Goal: Task Accomplishment & Management: Use online tool/utility

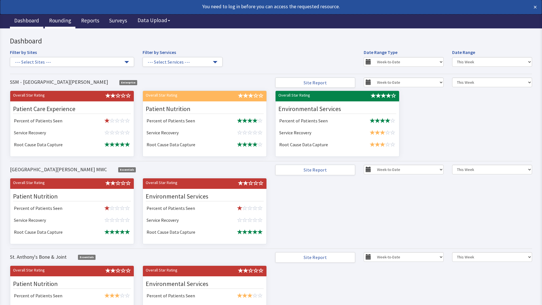
click at [62, 22] on link "Rounding" at bounding box center [60, 21] width 31 height 14
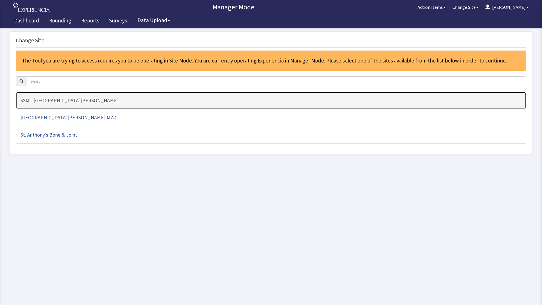
click at [143, 100] on h4 "SSM - [GEOGRAPHIC_DATA][PERSON_NAME]" at bounding box center [270, 101] width 501 height 6
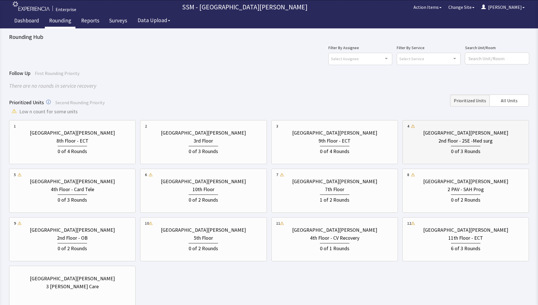
click at [427, 135] on div "[GEOGRAPHIC_DATA][PERSON_NAME]" at bounding box center [465, 133] width 117 height 8
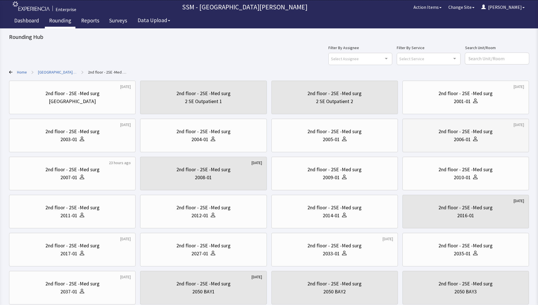
click at [475, 146] on div "2nd floor - 2SE -Med surg 2006-01" at bounding box center [465, 135] width 117 height 27
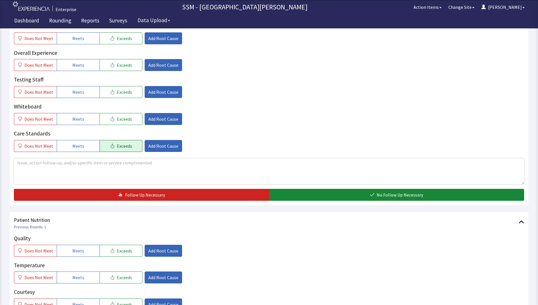
scroll to position [284, 0]
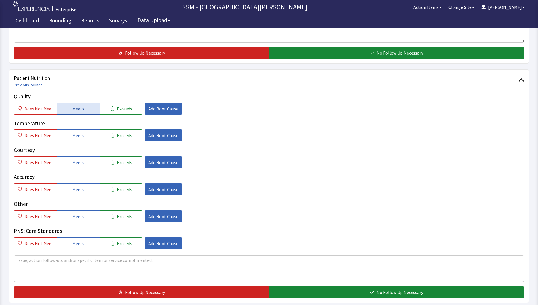
click at [80, 110] on span "Meets" at bounding box center [78, 108] width 12 height 7
click at [79, 138] on span "Meets" at bounding box center [78, 135] width 12 height 7
click at [80, 159] on span "Meets" at bounding box center [78, 162] width 12 height 7
click at [78, 187] on span "Meets" at bounding box center [78, 189] width 12 height 7
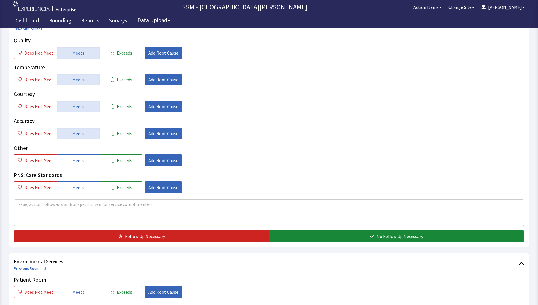
scroll to position [397, 0]
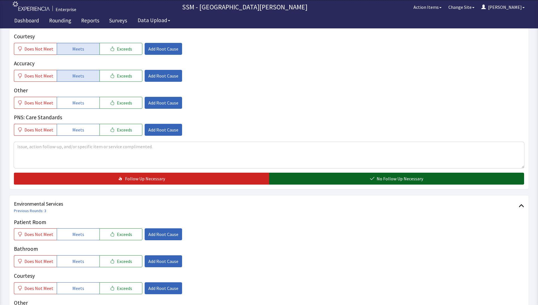
click at [362, 178] on button "No Follow Up Necessary" at bounding box center [396, 178] width 255 height 12
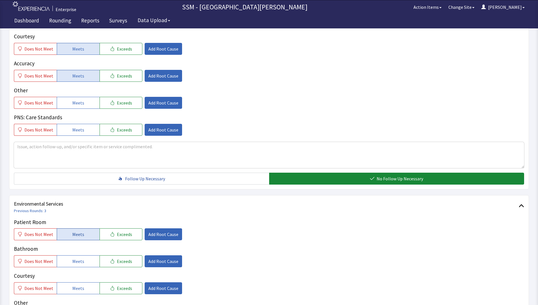
scroll to position [522, 0]
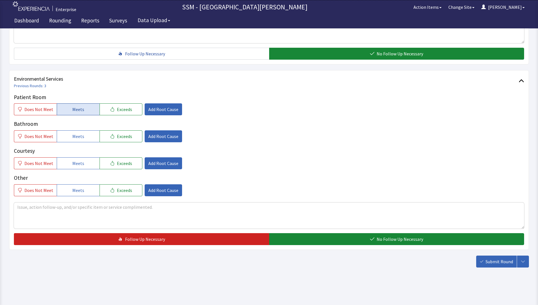
click at [75, 108] on span "Meets" at bounding box center [78, 109] width 12 height 7
click at [75, 140] on button "Meets" at bounding box center [78, 136] width 43 height 12
click at [75, 160] on span "Meets" at bounding box center [78, 163] width 12 height 7
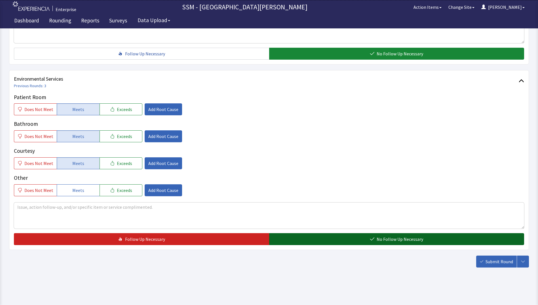
click at [311, 238] on button "No Follow Up Necessary" at bounding box center [396, 239] width 255 height 12
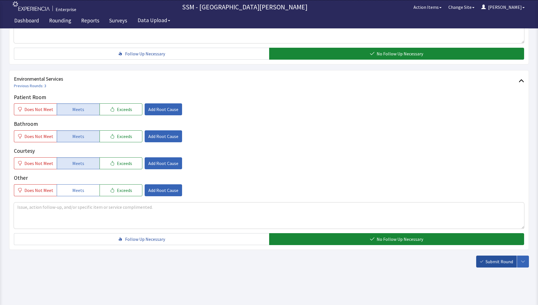
click at [492, 262] on span "Submit Round" at bounding box center [499, 261] width 28 height 7
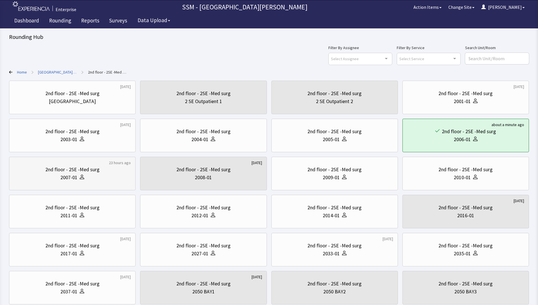
click at [69, 174] on div "2007-01" at bounding box center [68, 177] width 17 height 8
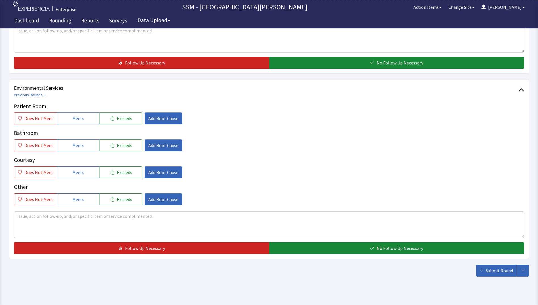
scroll to position [522, 0]
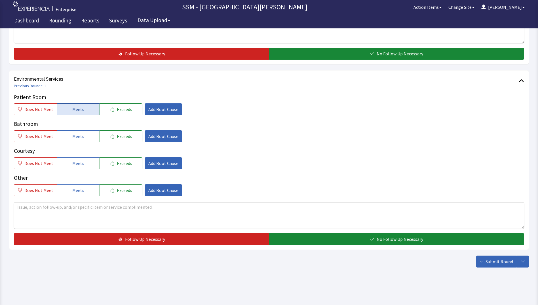
click at [76, 107] on span "Meets" at bounding box center [78, 109] width 12 height 7
click at [73, 134] on span "Meets" at bounding box center [78, 136] width 12 height 7
click at [76, 160] on span "Meets" at bounding box center [78, 163] width 12 height 7
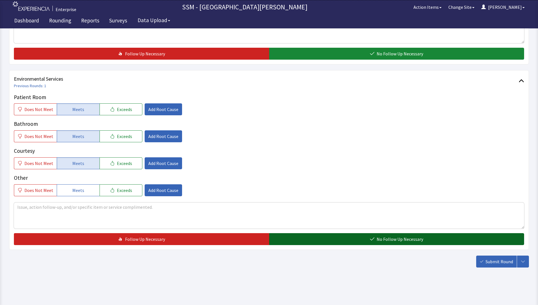
click at [323, 237] on button "No Follow Up Necessary" at bounding box center [396, 239] width 255 height 12
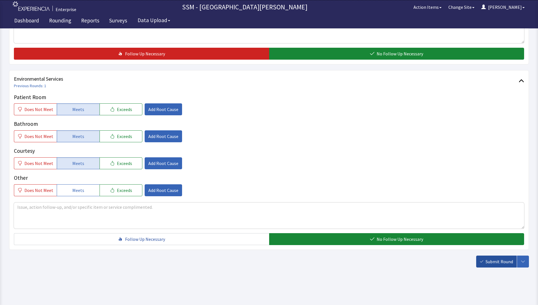
click at [498, 263] on span "Submit Round" at bounding box center [499, 261] width 28 height 7
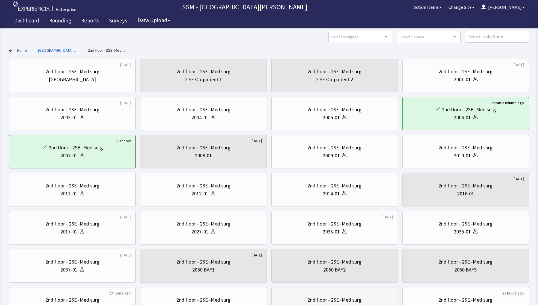
scroll to position [113, 0]
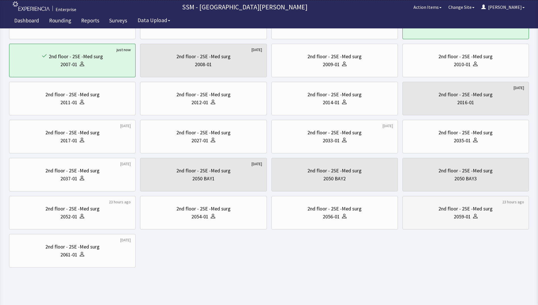
click at [459, 211] on div "2nd floor - 2SE -Med surg" at bounding box center [465, 208] width 54 height 8
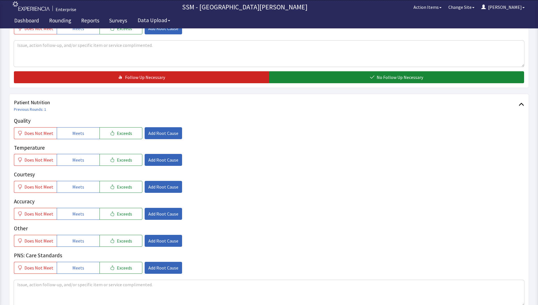
scroll to position [312, 0]
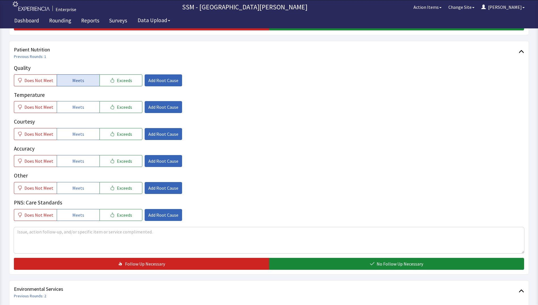
click at [73, 79] on span "Meets" at bounding box center [78, 80] width 12 height 7
click at [74, 104] on span "Meets" at bounding box center [78, 106] width 12 height 7
click at [74, 138] on button "Meets" at bounding box center [78, 134] width 43 height 12
click at [77, 164] on button "Meets" at bounding box center [78, 161] width 43 height 12
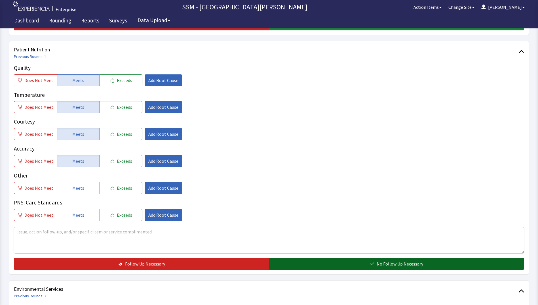
click at [312, 260] on button "No Follow Up Necessary" at bounding box center [396, 263] width 255 height 12
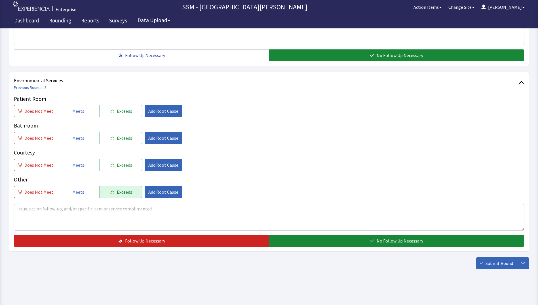
scroll to position [522, 0]
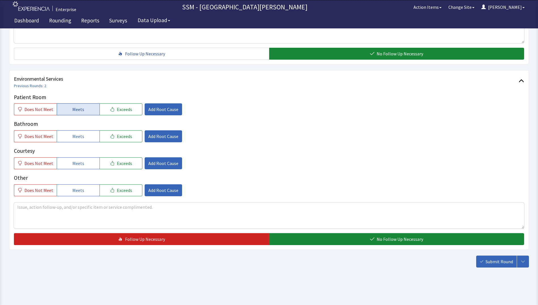
click at [79, 111] on span "Meets" at bounding box center [78, 109] width 12 height 7
drag, startPoint x: 80, startPoint y: 139, endPoint x: 80, endPoint y: 151, distance: 11.6
click at [80, 139] on span "Meets" at bounding box center [78, 136] width 12 height 7
drag, startPoint x: 76, startPoint y: 166, endPoint x: 112, endPoint y: 174, distance: 36.9
click at [77, 167] on button "Meets" at bounding box center [78, 163] width 43 height 12
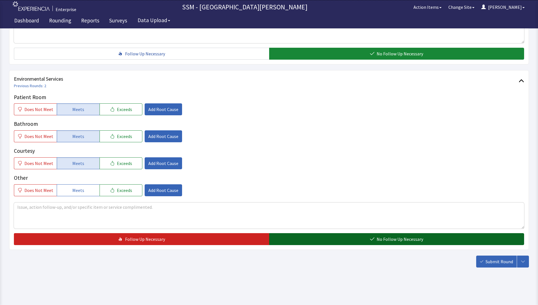
click at [363, 242] on button "No Follow Up Necessary" at bounding box center [396, 239] width 255 height 12
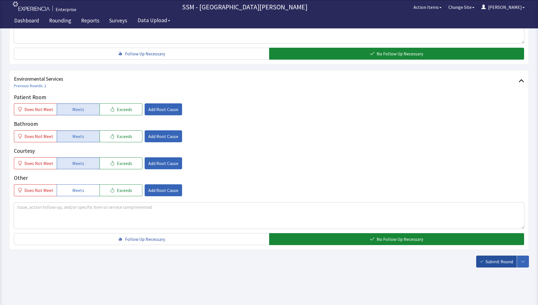
click at [496, 262] on span "Submit Round" at bounding box center [499, 261] width 28 height 7
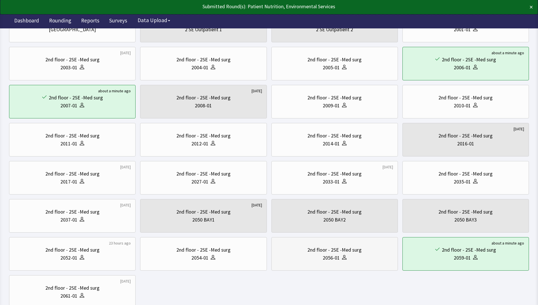
scroll to position [113, 0]
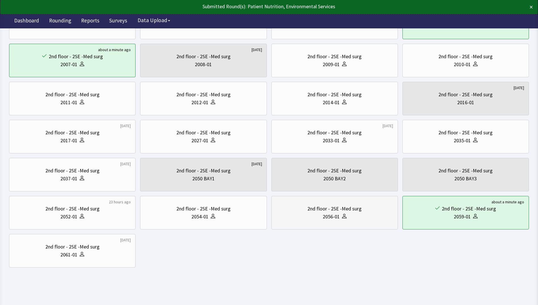
click at [314, 214] on div "2056-01" at bounding box center [334, 216] width 117 height 8
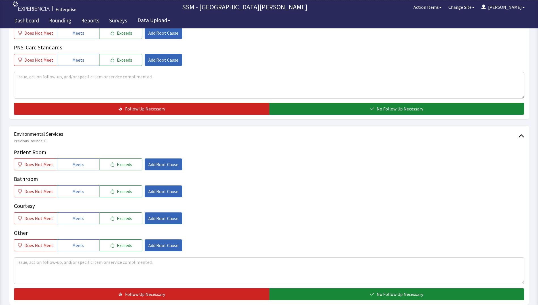
scroll to position [510, 0]
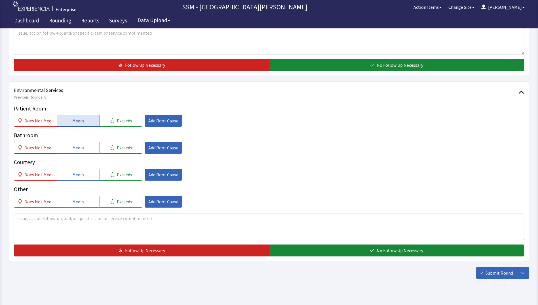
click at [75, 119] on span "Meets" at bounding box center [78, 120] width 12 height 7
click at [73, 153] on button "Meets" at bounding box center [78, 147] width 43 height 12
click at [78, 175] on span "Meets" at bounding box center [78, 174] width 12 height 7
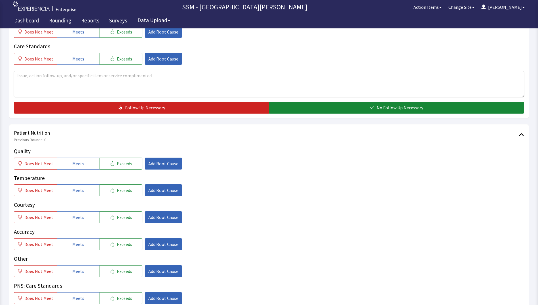
scroll to position [227, 0]
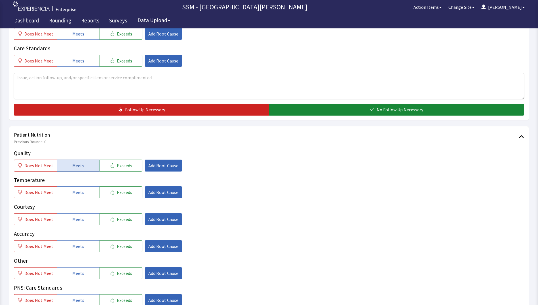
click at [77, 167] on span "Meets" at bounding box center [78, 165] width 12 height 7
click at [80, 189] on span "Meets" at bounding box center [78, 192] width 12 height 7
click at [80, 215] on span "Meets" at bounding box center [78, 218] width 12 height 7
click at [77, 244] on span "Meets" at bounding box center [78, 245] width 12 height 7
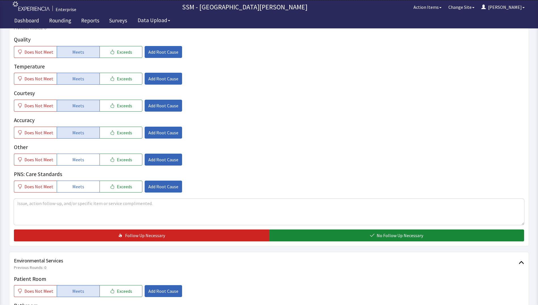
scroll to position [425, 0]
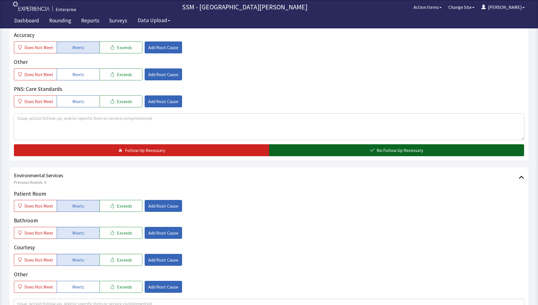
click at [358, 149] on button "No Follow Up Necessary" at bounding box center [396, 150] width 255 height 12
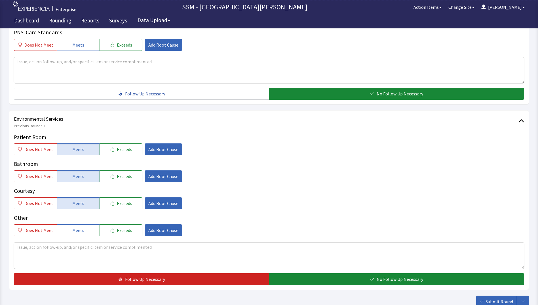
scroll to position [522, 0]
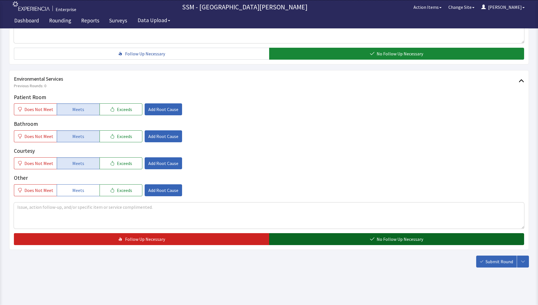
click at [407, 240] on span "No Follow Up Necessary" at bounding box center [400, 238] width 46 height 7
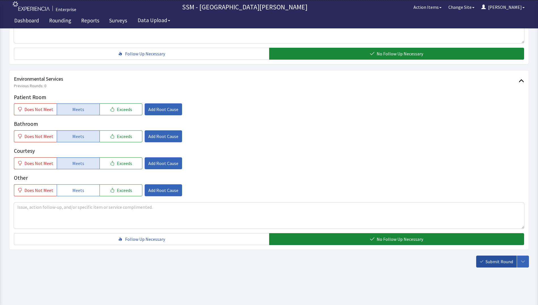
click at [492, 263] on span "Submit Round" at bounding box center [499, 261] width 28 height 7
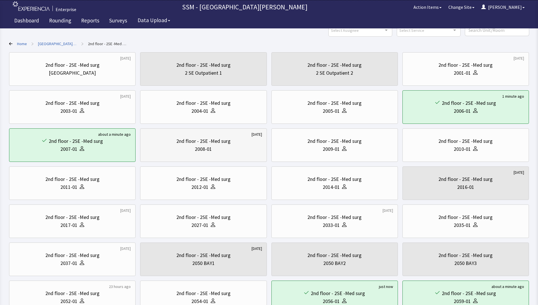
scroll to position [28, 0]
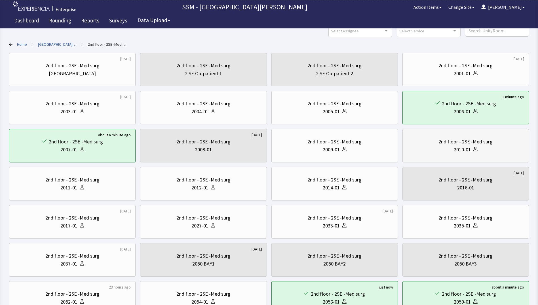
click at [436, 148] on div "2010-01" at bounding box center [465, 149] width 117 height 8
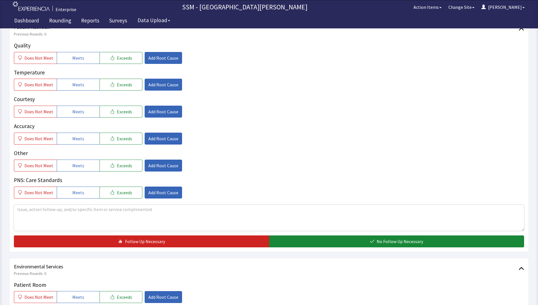
scroll to position [340, 0]
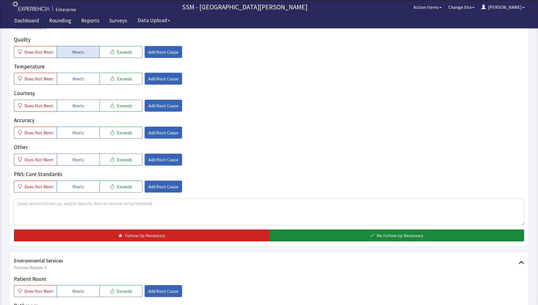
click at [79, 53] on span "Meets" at bounding box center [78, 51] width 12 height 7
click at [82, 83] on button "Meets" at bounding box center [78, 79] width 43 height 12
click at [79, 109] on span "Meets" at bounding box center [78, 105] width 12 height 7
click at [80, 130] on span "Meets" at bounding box center [78, 132] width 12 height 7
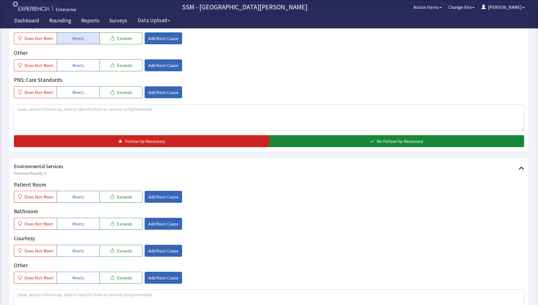
scroll to position [522, 0]
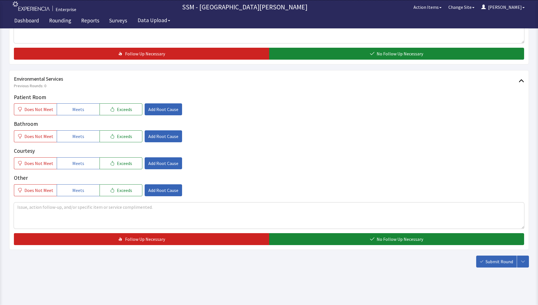
drag, startPoint x: 317, startPoint y: 54, endPoint x: 230, endPoint y: 84, distance: 92.4
click at [317, 55] on button "No Follow Up Necessary" at bounding box center [396, 54] width 255 height 12
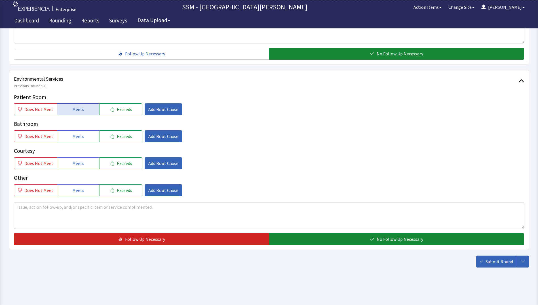
click at [81, 113] on span "Meets" at bounding box center [78, 109] width 12 height 7
click at [80, 135] on span "Meets" at bounding box center [78, 136] width 12 height 7
click at [77, 167] on button "Meets" at bounding box center [78, 163] width 43 height 12
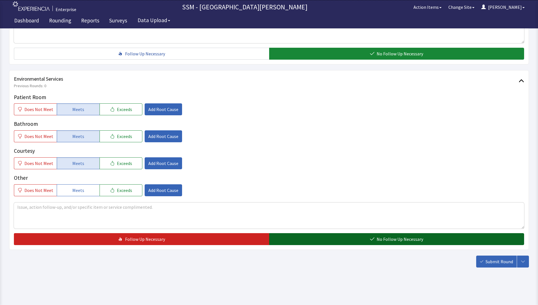
drag, startPoint x: 306, startPoint y: 239, endPoint x: 325, endPoint y: 236, distance: 20.0
click at [309, 240] on button "No Follow Up Necessary" at bounding box center [396, 239] width 255 height 12
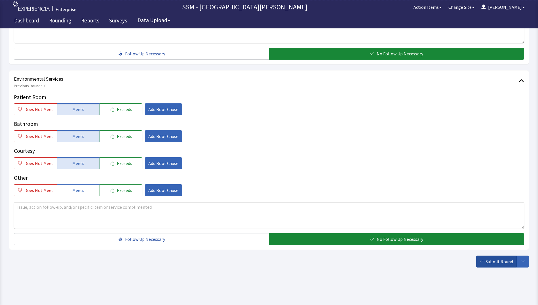
click at [505, 259] on span "Submit Round" at bounding box center [499, 261] width 28 height 7
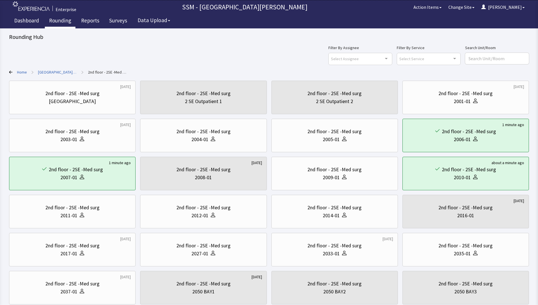
click at [53, 23] on link "Rounding" at bounding box center [60, 21] width 31 height 14
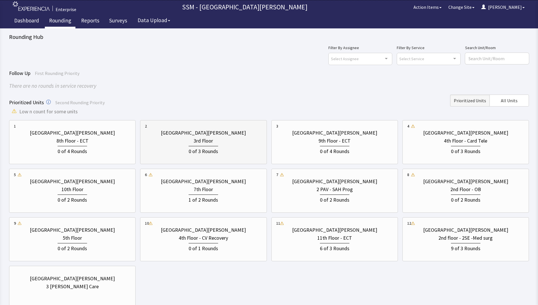
click at [222, 146] on div "0 of 3 Rounds" at bounding box center [203, 150] width 117 height 10
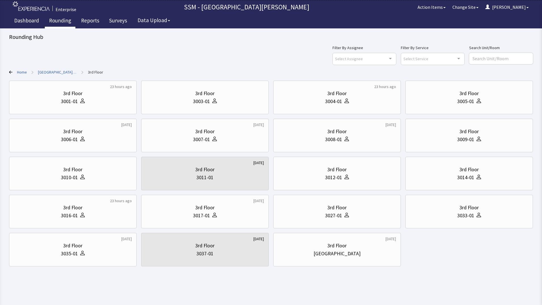
click at [369, 286] on html "Enterprise SSM - St. [PERSON_NAME] Hospital Action Items Change Site [PERSON_NA…" at bounding box center [271, 152] width 542 height 305
click at [214, 103] on div at bounding box center [213, 101] width 7 height 8
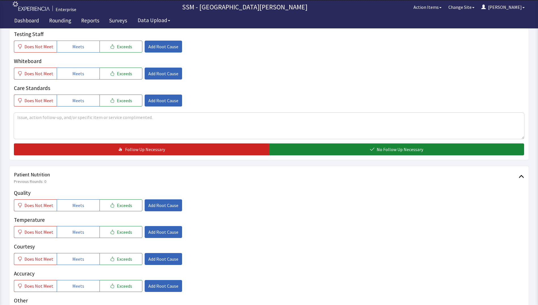
scroll to position [227, 0]
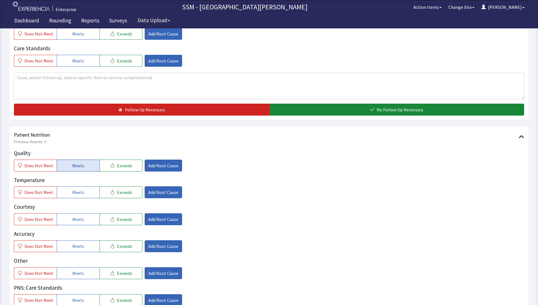
click at [72, 167] on span "Meets" at bounding box center [78, 165] width 12 height 7
click at [76, 198] on button "Meets" at bounding box center [78, 192] width 43 height 12
click at [82, 223] on button "Meets" at bounding box center [78, 219] width 43 height 12
click at [82, 246] on button "Meets" at bounding box center [78, 246] width 43 height 12
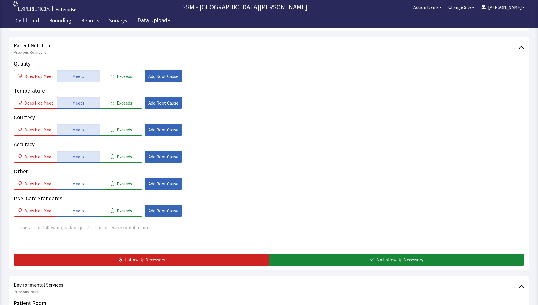
scroll to position [369, 0]
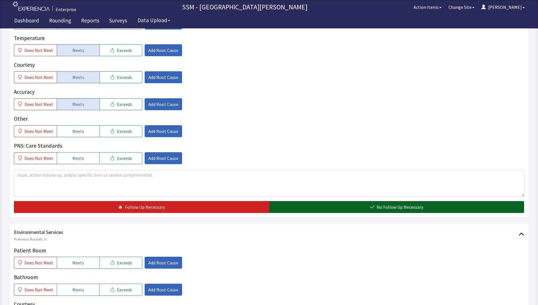
click at [346, 201] on button "No Follow Up Necessary" at bounding box center [396, 207] width 255 height 12
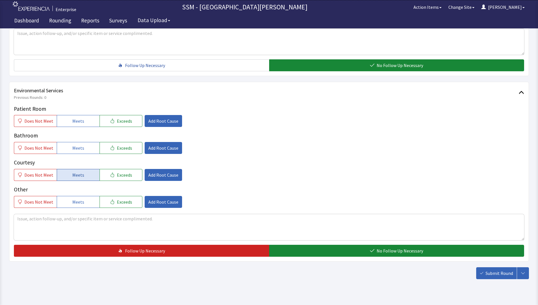
scroll to position [510, 0]
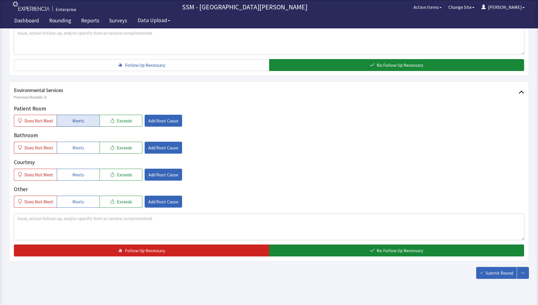
click at [77, 120] on span "Meets" at bounding box center [78, 120] width 12 height 7
click at [72, 145] on span "Meets" at bounding box center [78, 147] width 12 height 7
click at [72, 171] on span "Meets" at bounding box center [78, 174] width 12 height 7
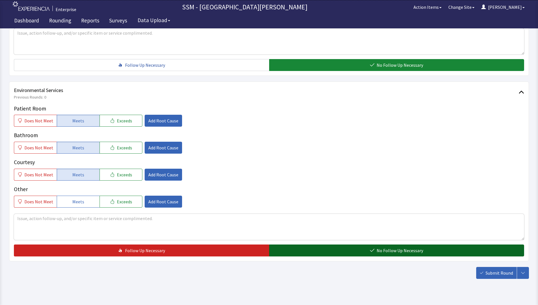
click at [299, 246] on button "No Follow Up Necessary" at bounding box center [396, 250] width 255 height 12
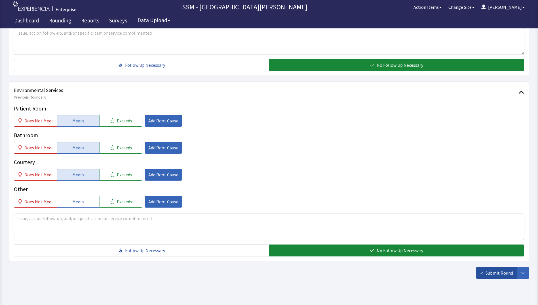
click at [503, 271] on span "Submit Round" at bounding box center [499, 272] width 28 height 7
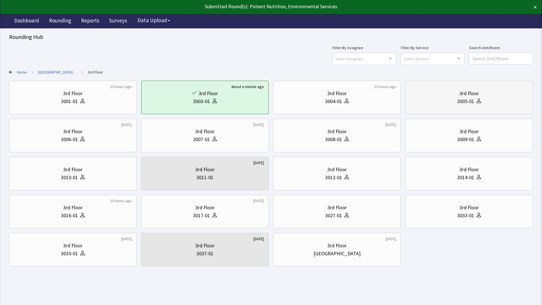
click at [456, 97] on div "3rd Floor" at bounding box center [469, 93] width 118 height 8
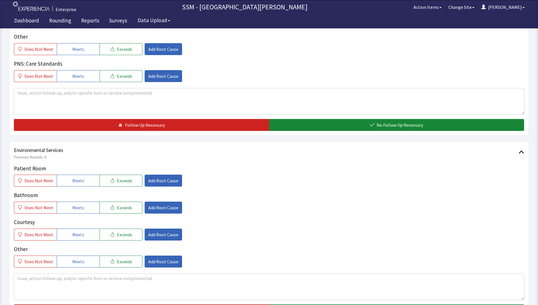
scroll to position [522, 0]
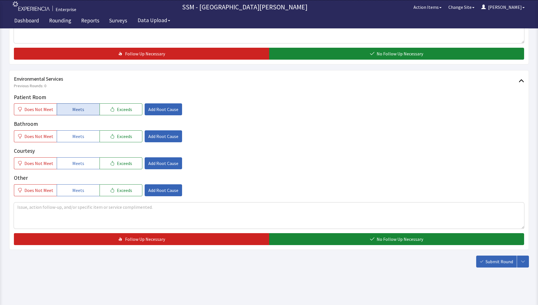
click at [62, 107] on button "Meets" at bounding box center [78, 109] width 43 height 12
click at [66, 138] on button "Meets" at bounding box center [78, 136] width 43 height 12
click at [76, 166] on span "Meets" at bounding box center [78, 163] width 12 height 7
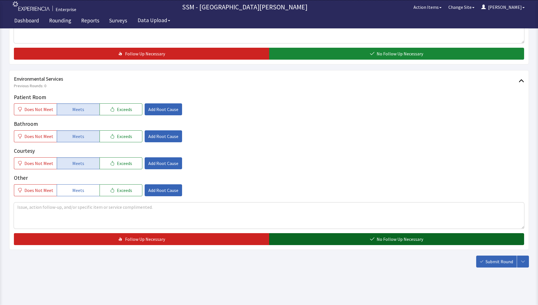
click at [305, 238] on button "No Follow Up Necessary" at bounding box center [396, 239] width 255 height 12
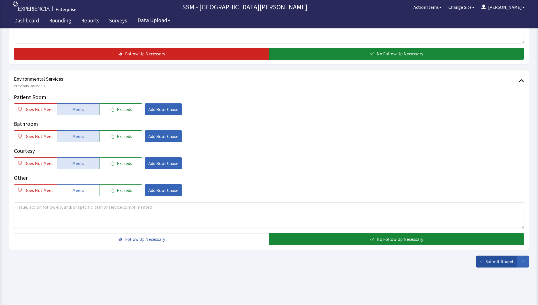
click at [486, 263] on span "Submit Round" at bounding box center [499, 261] width 28 height 7
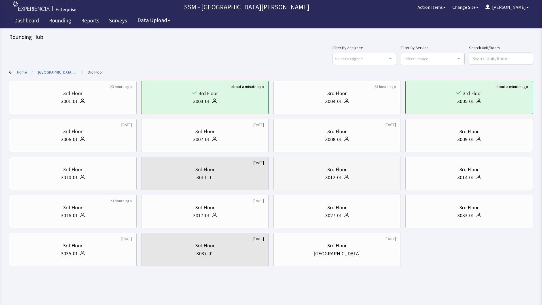
click at [334, 173] on div "3rd Floor" at bounding box center [336, 169] width 19 height 8
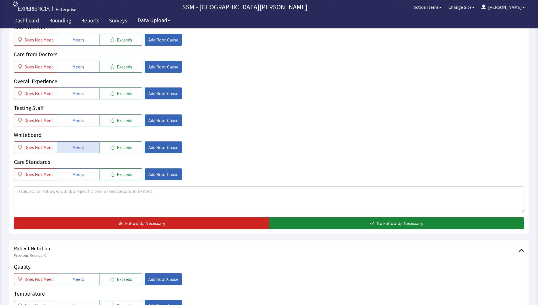
scroll to position [227, 0]
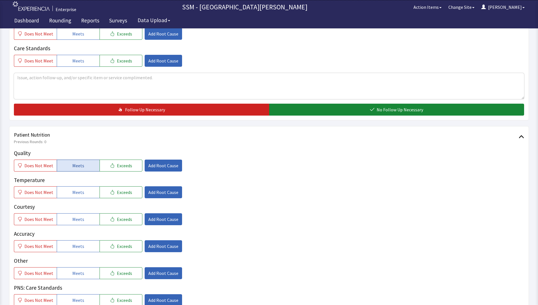
click at [84, 162] on button "Meets" at bounding box center [78, 165] width 43 height 12
click at [75, 196] on button "Meets" at bounding box center [78, 192] width 43 height 12
click at [76, 219] on span "Meets" at bounding box center [78, 218] width 12 height 7
click at [79, 248] on span "Meets" at bounding box center [78, 245] width 12 height 7
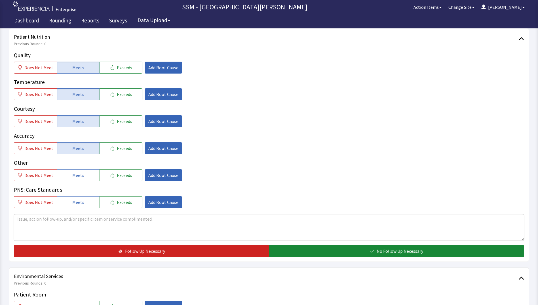
scroll to position [369, 0]
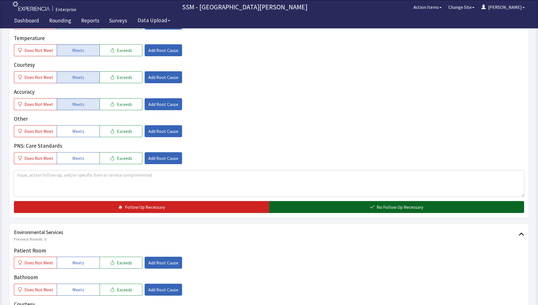
click at [334, 204] on button "No Follow Up Necessary" at bounding box center [396, 207] width 255 height 12
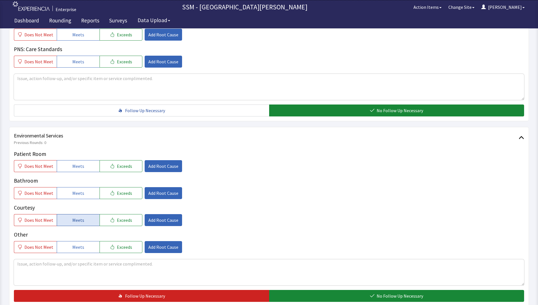
scroll to position [522, 0]
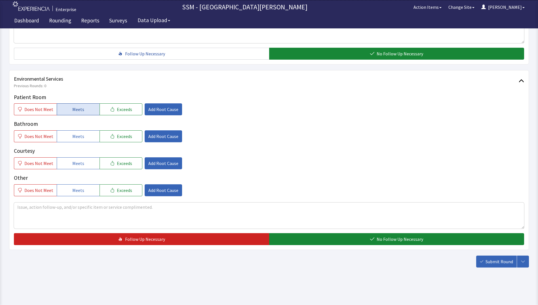
click at [76, 113] on button "Meets" at bounding box center [78, 109] width 43 height 12
click at [73, 134] on span "Meets" at bounding box center [78, 136] width 12 height 7
click at [73, 166] on button "Meets" at bounding box center [78, 163] width 43 height 12
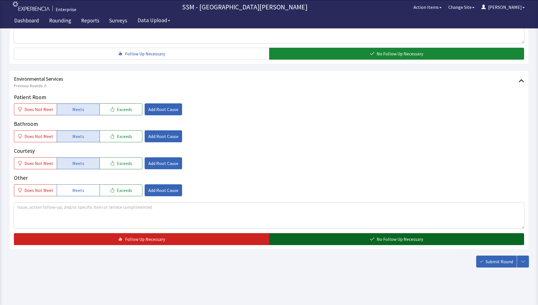
click at [331, 237] on button "No Follow Up Necessary" at bounding box center [396, 239] width 255 height 12
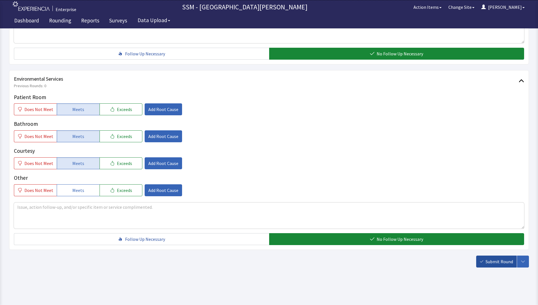
click at [495, 261] on span "Submit Round" at bounding box center [499, 261] width 28 height 7
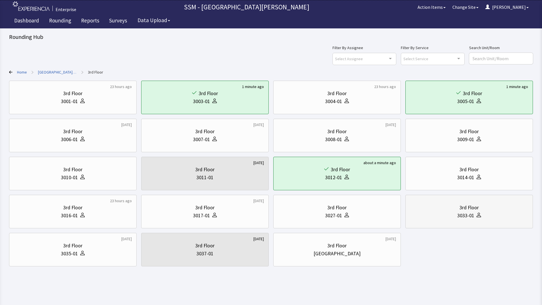
click at [504, 214] on div "3033-01" at bounding box center [469, 215] width 118 height 8
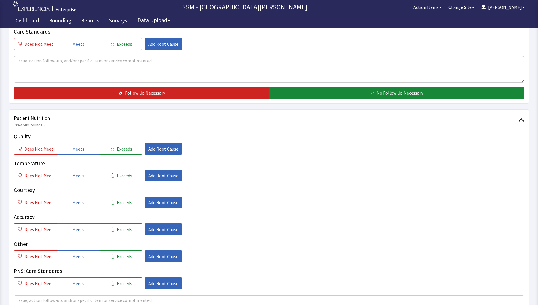
scroll to position [284, 0]
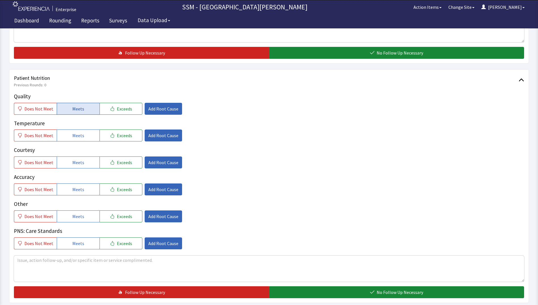
click at [74, 111] on span "Meets" at bounding box center [78, 108] width 12 height 7
click at [72, 133] on span "Meets" at bounding box center [78, 135] width 12 height 7
click at [73, 158] on button "Meets" at bounding box center [78, 162] width 43 height 12
click at [83, 193] on button "Meets" at bounding box center [78, 189] width 43 height 12
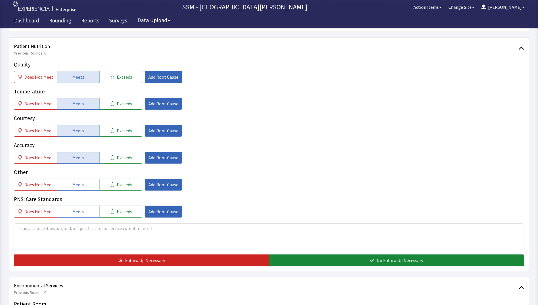
scroll to position [397, 0]
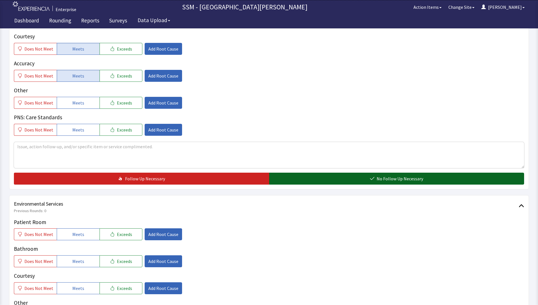
click at [388, 179] on span "No Follow Up Necessary" at bounding box center [400, 178] width 46 height 7
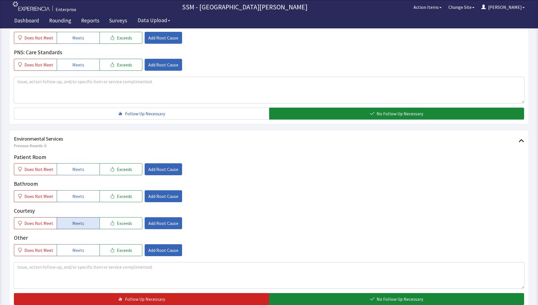
scroll to position [510, 0]
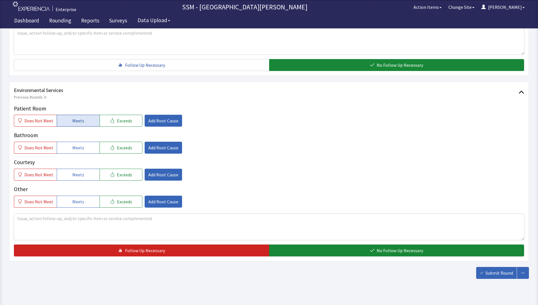
click at [83, 120] on button "Meets" at bounding box center [78, 121] width 43 height 12
click at [70, 150] on button "Meets" at bounding box center [78, 147] width 43 height 12
click at [70, 174] on button "Meets" at bounding box center [78, 174] width 43 height 12
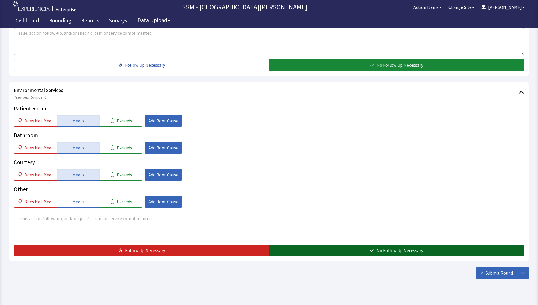
click at [322, 251] on button "No Follow Up Necessary" at bounding box center [396, 250] width 255 height 12
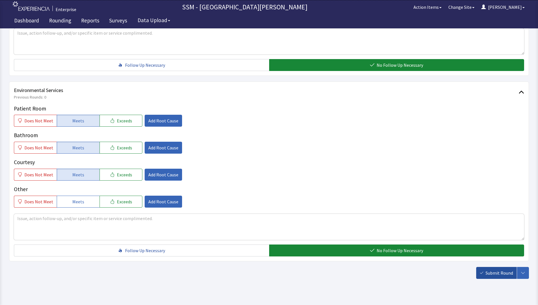
click at [507, 273] on span "Submit Round" at bounding box center [499, 272] width 28 height 7
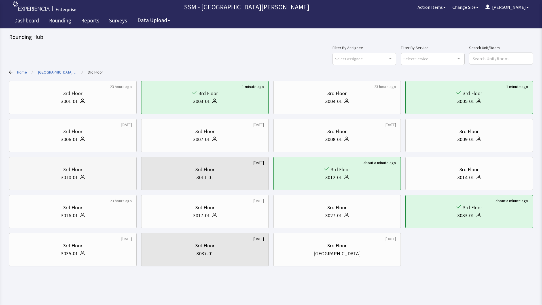
click at [79, 164] on div "3rd Floor 3010-01" at bounding box center [73, 173] width 118 height 27
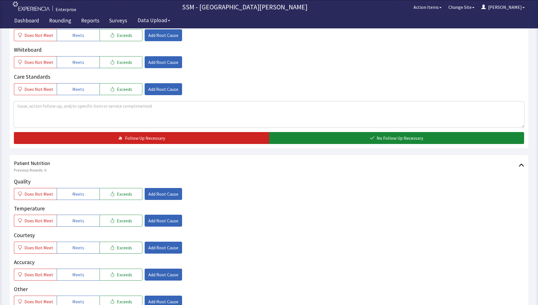
scroll to position [312, 0]
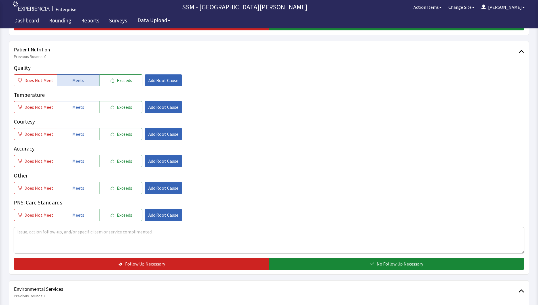
click at [76, 81] on span "Meets" at bounding box center [78, 80] width 12 height 7
click at [69, 108] on button "Meets" at bounding box center [78, 107] width 43 height 12
click at [70, 139] on button "Meets" at bounding box center [78, 134] width 43 height 12
click at [67, 163] on button "Meets" at bounding box center [78, 161] width 43 height 12
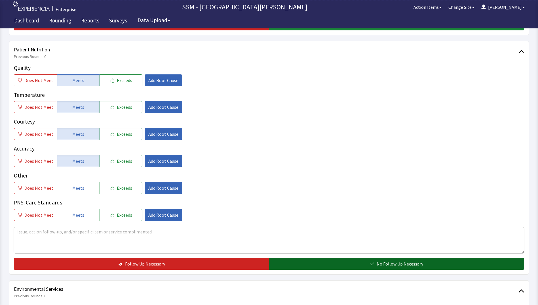
click at [299, 259] on button "No Follow Up Necessary" at bounding box center [396, 263] width 255 height 12
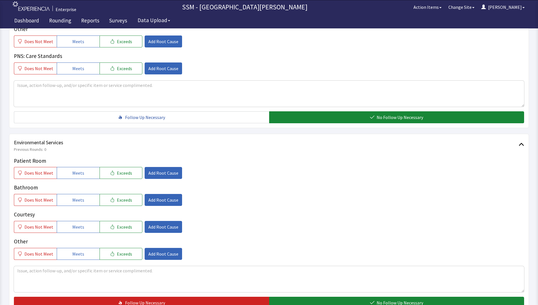
scroll to position [522, 0]
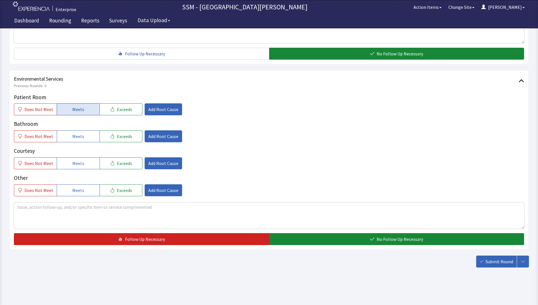
click at [80, 107] on span "Meets" at bounding box center [78, 109] width 12 height 7
click at [81, 131] on button "Meets" at bounding box center [78, 136] width 43 height 12
click at [78, 160] on span "Meets" at bounding box center [78, 163] width 12 height 7
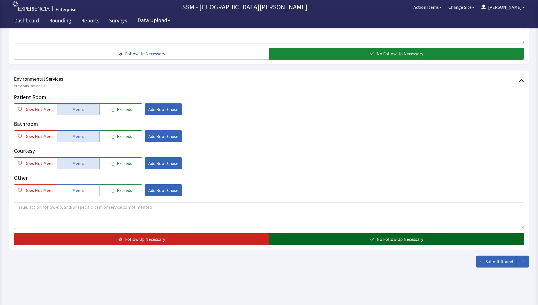
click at [299, 234] on button "No Follow Up Necessary" at bounding box center [396, 239] width 255 height 12
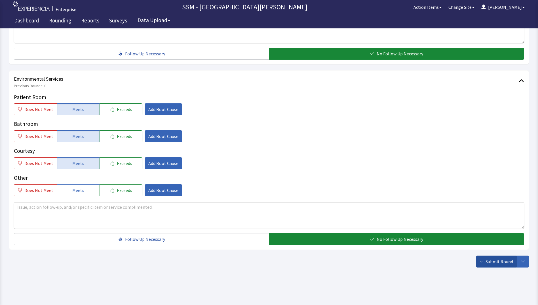
click at [481, 259] on icon "button" at bounding box center [481, 260] width 3 height 3
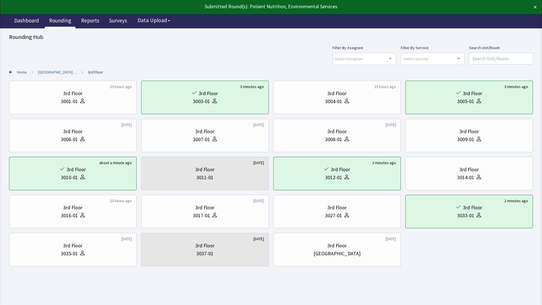
click at [53, 17] on link "Rounding" at bounding box center [60, 21] width 31 height 14
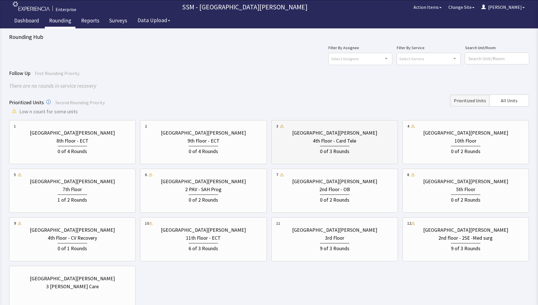
click at [325, 151] on div "0 of 3 Rounds" at bounding box center [334, 150] width 29 height 9
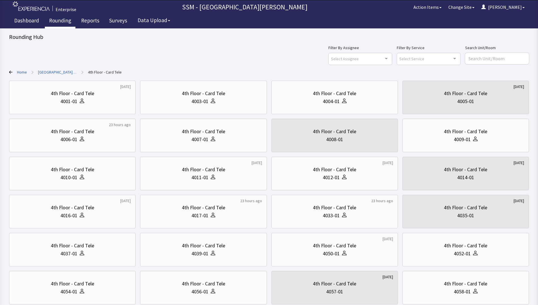
click at [181, 69] on div "Home > [GEOGRAPHIC_DATA][PERSON_NAME] > 4th Floor - Card Tele" at bounding box center [269, 72] width 520 height 6
click at [235, 139] on div "4007-01" at bounding box center [203, 139] width 117 height 8
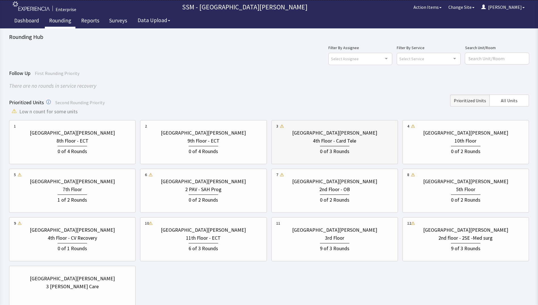
click at [344, 134] on div "[GEOGRAPHIC_DATA][PERSON_NAME]" at bounding box center [334, 133] width 85 height 8
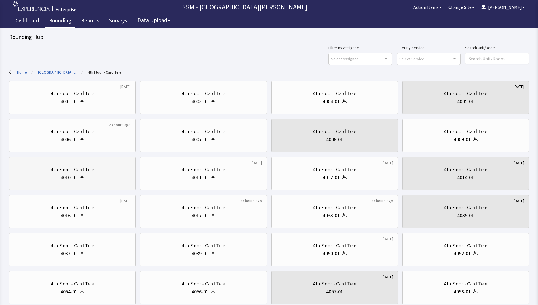
click at [84, 185] on div "4th Floor - Card Tele 4010-01" at bounding box center [72, 173] width 117 height 27
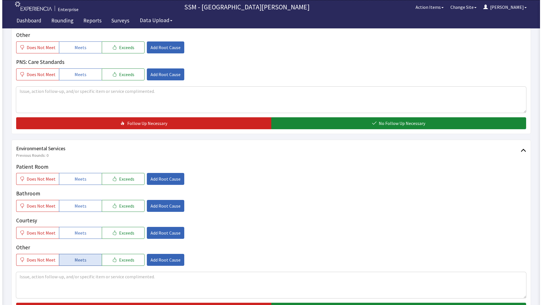
scroll to position [482, 0]
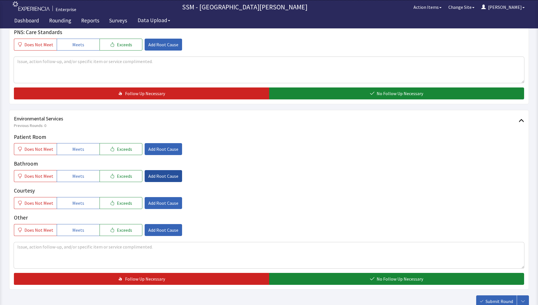
click at [159, 173] on span "Add Root Cause" at bounding box center [163, 175] width 30 height 7
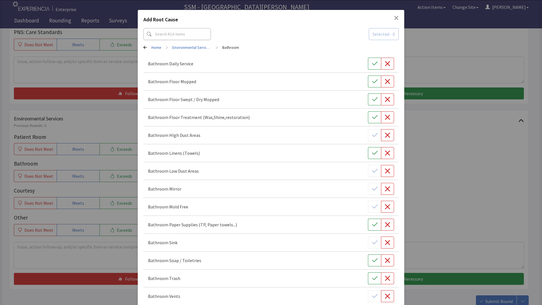
scroll to position [0, 0]
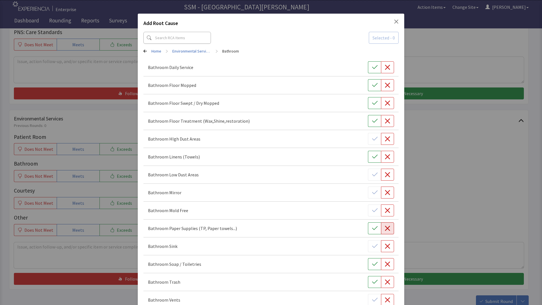
click at [386, 228] on icon "button" at bounding box center [388, 228] width 6 height 6
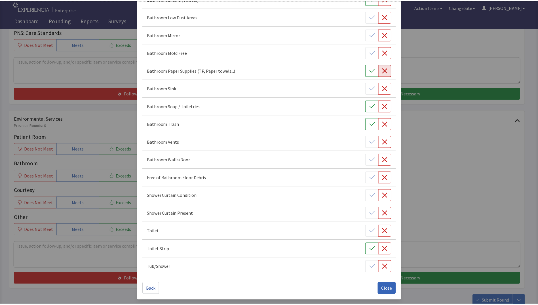
scroll to position [158, 0]
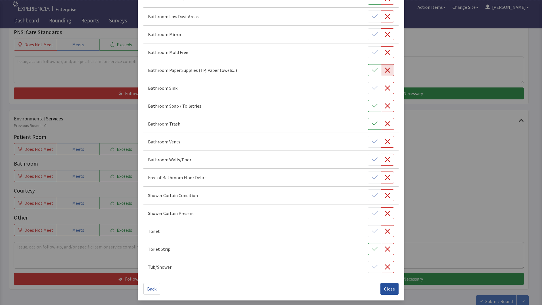
click at [390, 292] on button "Close" at bounding box center [389, 288] width 18 height 12
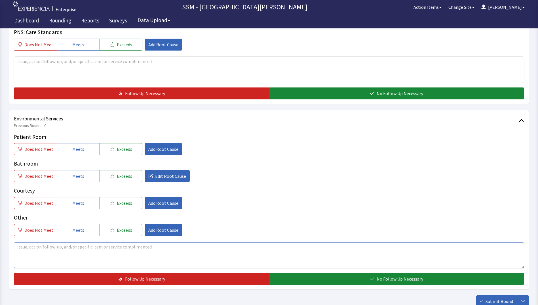
click at [95, 259] on textarea at bounding box center [269, 255] width 510 height 26
click at [120, 255] on textarea at bounding box center [269, 255] width 510 height 26
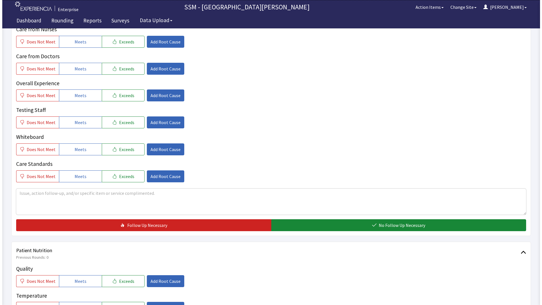
scroll to position [0, 0]
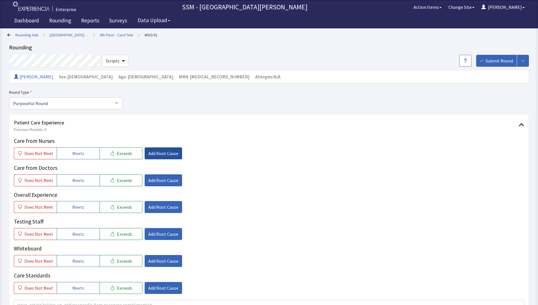
type textarea "tissue holder is broken"
click at [163, 152] on span "Add Root Cause" at bounding box center [163, 153] width 30 height 7
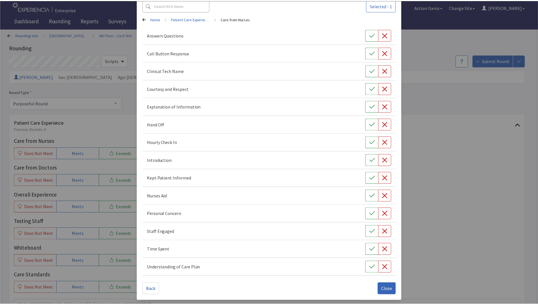
scroll to position [33, 0]
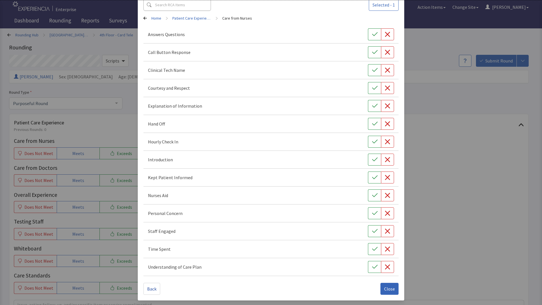
click at [459, 231] on div "Add Root Cause Selected - 1 Home > Patient Care Experience > Care from Nurses A…" at bounding box center [271, 135] width 542 height 337
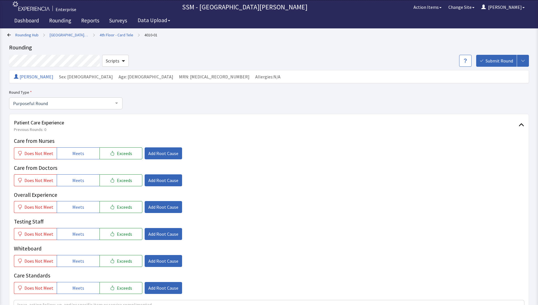
click at [8, 35] on icon at bounding box center [8, 34] width 3 height 3
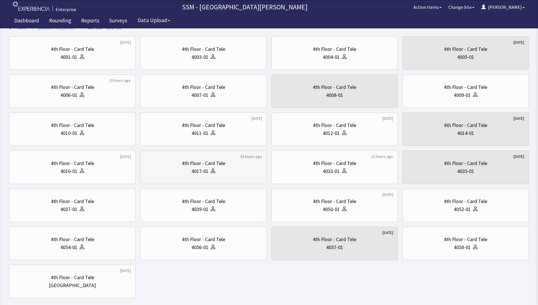
scroll to position [75, 0]
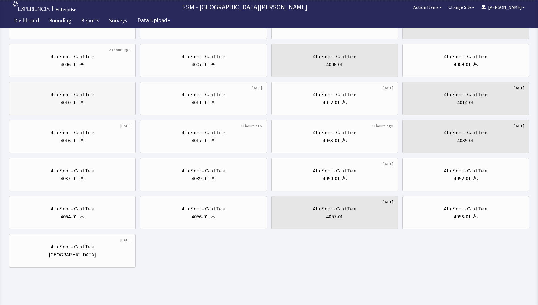
click at [62, 107] on div "4th Floor - Card Tele 4010-01" at bounding box center [72, 98] width 117 height 27
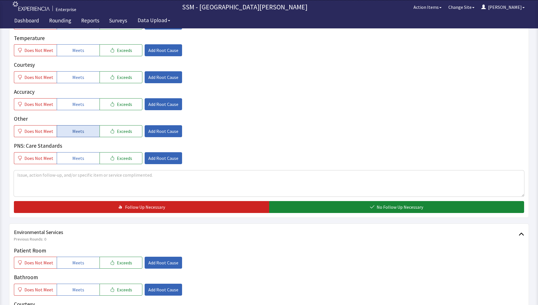
scroll to position [227, 0]
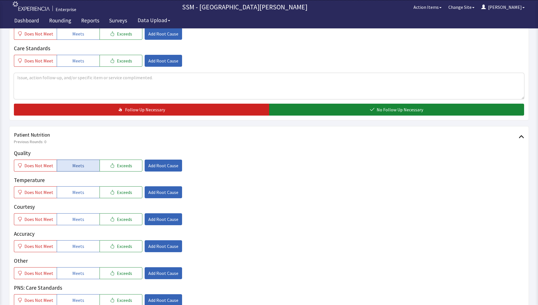
click at [82, 167] on button "Meets" at bounding box center [78, 165] width 43 height 12
click at [82, 189] on button "Meets" at bounding box center [78, 192] width 43 height 12
click at [78, 217] on span "Meets" at bounding box center [78, 218] width 12 height 7
click at [80, 243] on span "Meets" at bounding box center [78, 245] width 12 height 7
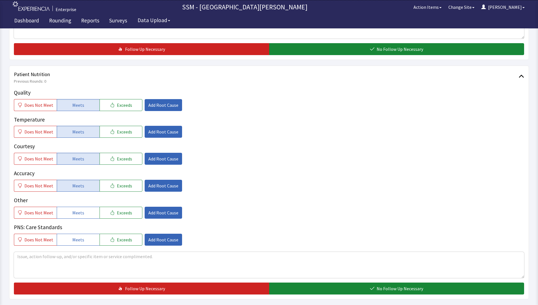
scroll to position [425, 0]
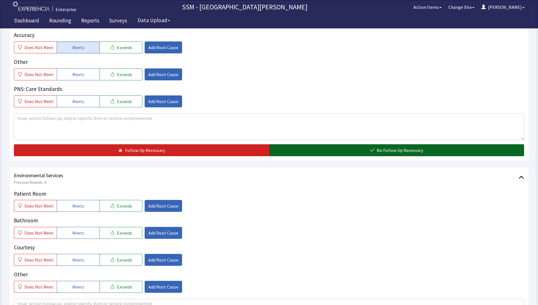
click at [326, 151] on button "No Follow Up Necessary" at bounding box center [396, 150] width 255 height 12
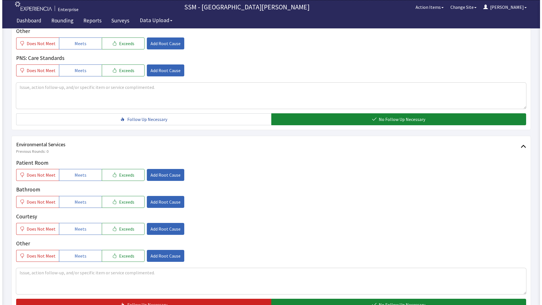
scroll to position [522, 0]
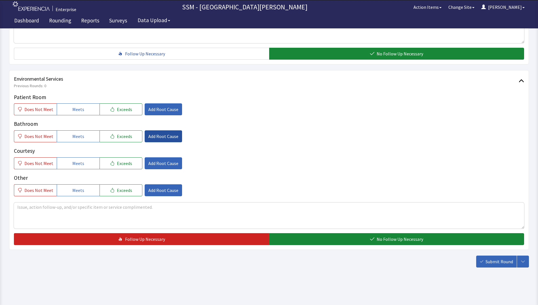
click at [149, 134] on span "Add Root Cause" at bounding box center [163, 136] width 30 height 7
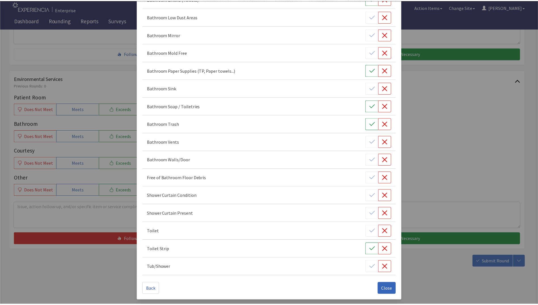
scroll to position [158, 0]
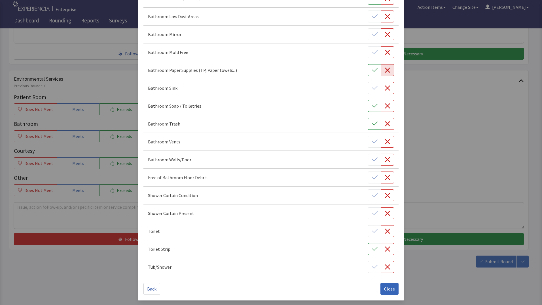
click at [381, 73] on button "button" at bounding box center [387, 70] width 13 height 12
click at [423, 133] on div "Add Root Cause Selected - 1 Home > Environmental Services > Bathroom Bathroom D…" at bounding box center [271, 73] width 542 height 462
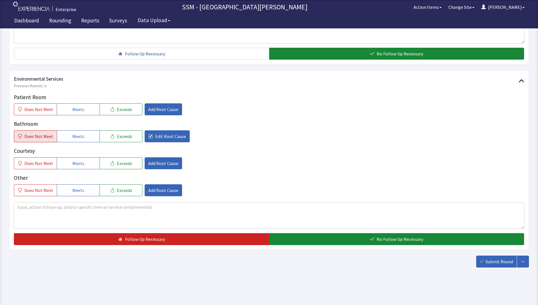
click at [41, 138] on span "Does Not Meet" at bounding box center [38, 136] width 29 height 7
click at [52, 215] on textarea at bounding box center [269, 215] width 510 height 26
click at [59, 218] on textarea at bounding box center [269, 215] width 510 height 26
type textarea "toilet paper holder is broken"
click at [78, 107] on span "Meets" at bounding box center [78, 109] width 12 height 7
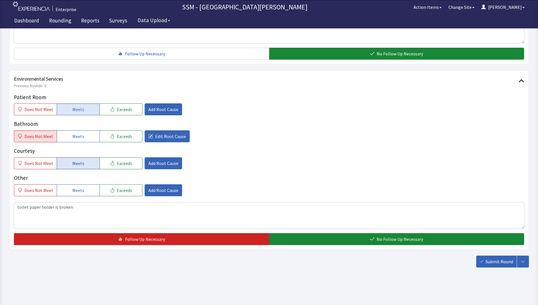
click at [78, 160] on span "Meets" at bounding box center [78, 163] width 12 height 7
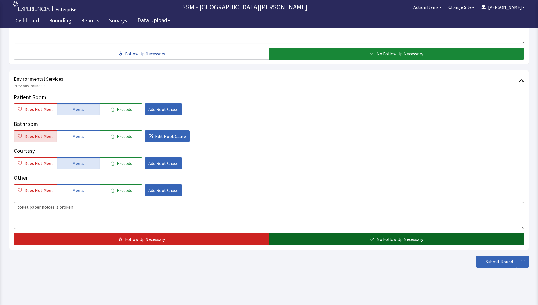
click at [373, 240] on icon "button" at bounding box center [372, 238] width 5 height 5
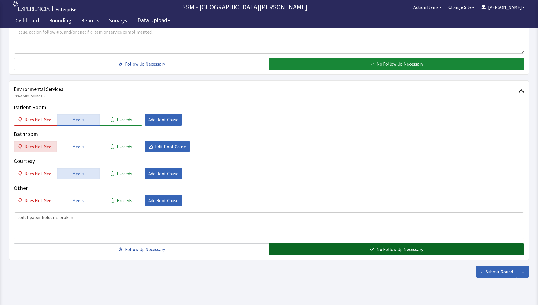
scroll to position [522, 0]
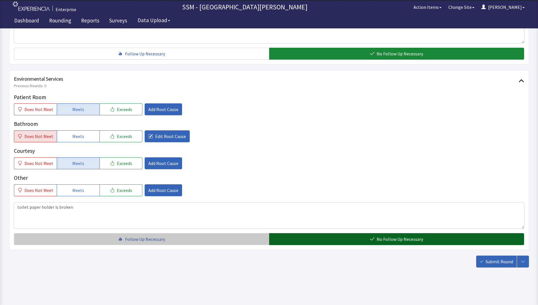
click at [105, 235] on button "Follow Up Necessary" at bounding box center [141, 239] width 255 height 12
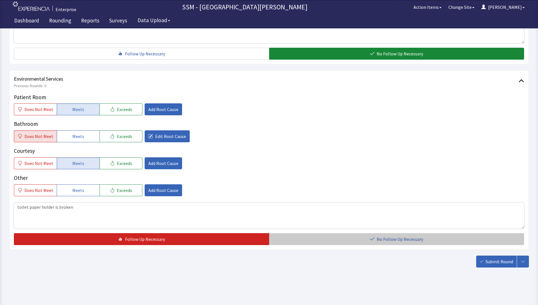
click at [360, 240] on button "No Follow Up Necessary" at bounding box center [396, 239] width 255 height 12
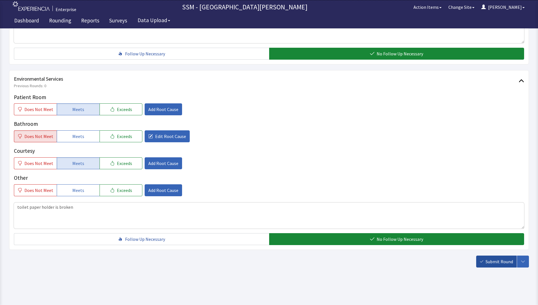
click at [487, 257] on button "Submit Round" at bounding box center [496, 261] width 41 height 12
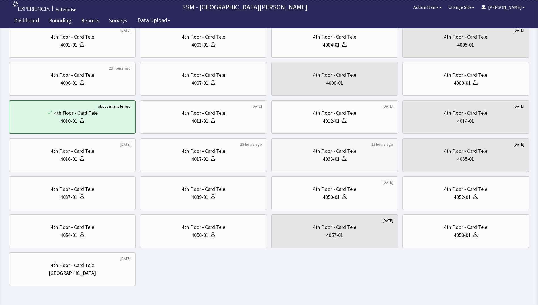
scroll to position [75, 0]
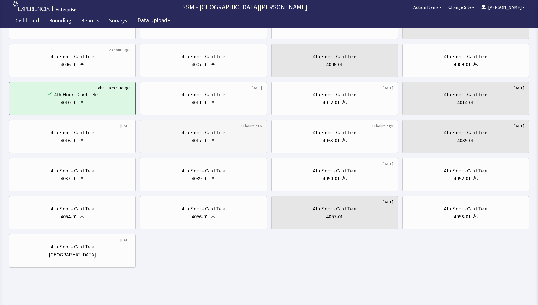
click at [213, 146] on div "4th Floor - Card Tele 4017-01" at bounding box center [203, 136] width 117 height 27
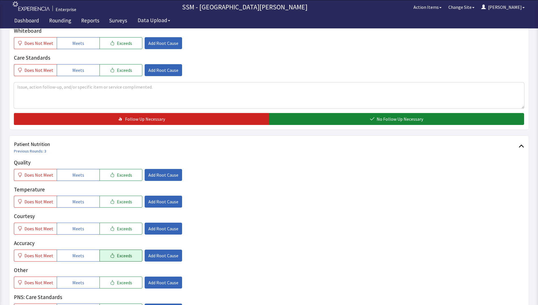
scroll to position [255, 0]
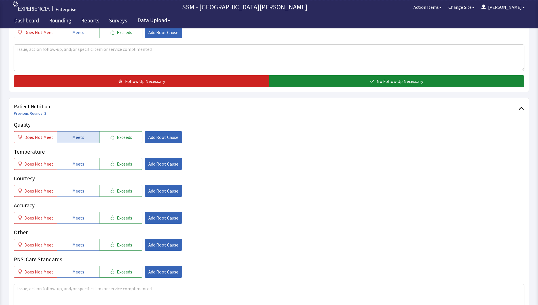
click at [79, 138] on span "Meets" at bounding box center [78, 137] width 12 height 7
click at [83, 161] on button "Meets" at bounding box center [78, 164] width 43 height 12
click at [71, 201] on div "Quality Does Not Meet Meets Exceeds Add Root Cause Temperature Does Not Meet Me…" at bounding box center [269, 198] width 510 height 157
click at [72, 192] on span "Meets" at bounding box center [78, 190] width 12 height 7
click at [73, 222] on button "Meets" at bounding box center [78, 218] width 43 height 12
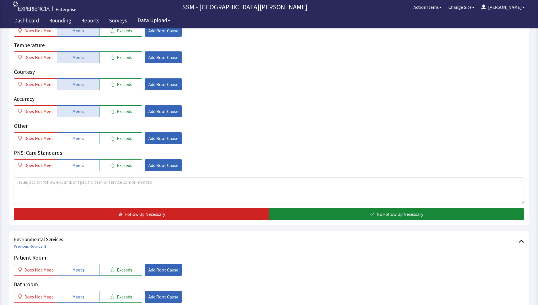
scroll to position [397, 0]
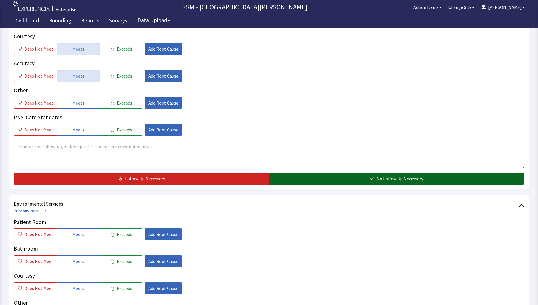
click at [322, 180] on button "No Follow Up Necessary" at bounding box center [396, 178] width 255 height 12
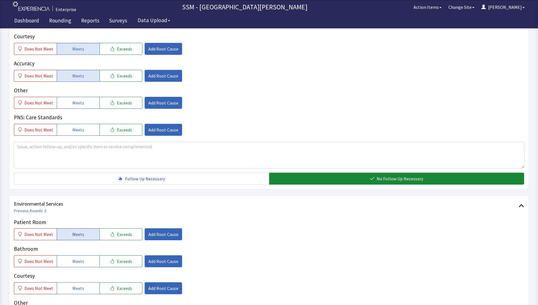
click at [87, 238] on button "Meets" at bounding box center [78, 234] width 43 height 12
drag, startPoint x: 84, startPoint y: 263, endPoint x: 84, endPoint y: 275, distance: 12.2
click at [84, 263] on button "Meets" at bounding box center [78, 261] width 43 height 12
click at [83, 286] on button "Meets" at bounding box center [78, 288] width 43 height 12
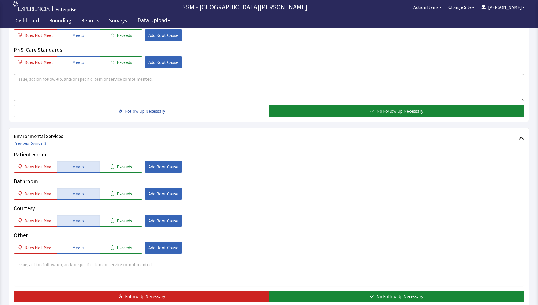
scroll to position [510, 0]
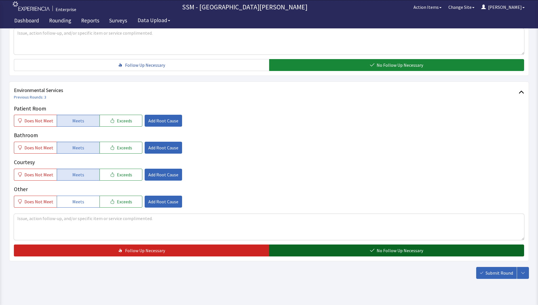
click at [354, 247] on button "No Follow Up Necessary" at bounding box center [396, 250] width 255 height 12
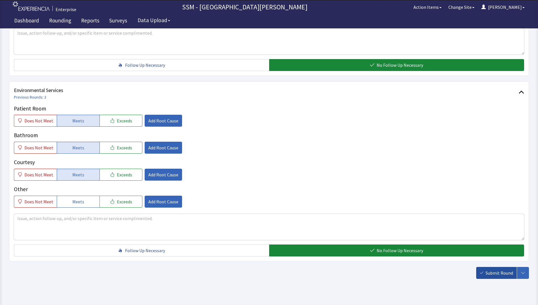
click at [479, 273] on button "Submit Round" at bounding box center [496, 273] width 41 height 12
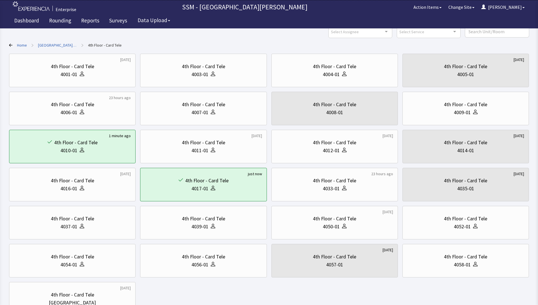
scroll to position [75, 0]
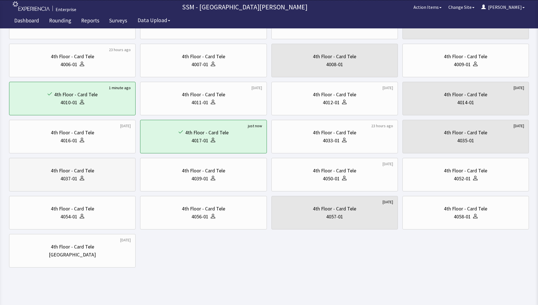
click at [82, 181] on div at bounding box center [80, 178] width 7 height 8
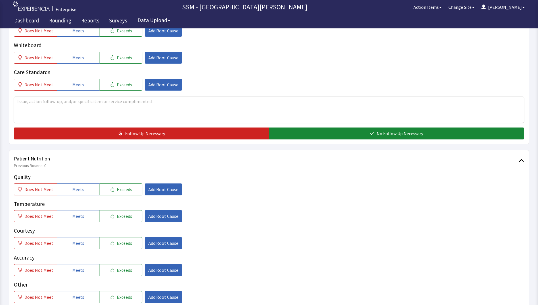
scroll to position [255, 0]
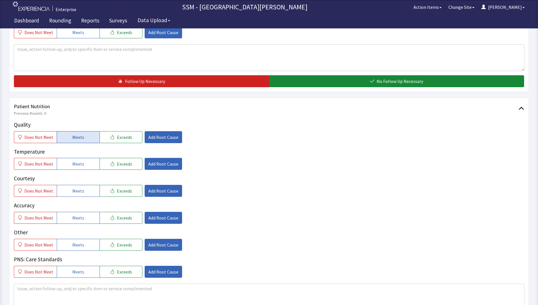
click at [90, 137] on button "Meets" at bounding box center [78, 137] width 43 height 12
click at [87, 162] on button "Meets" at bounding box center [78, 164] width 43 height 12
click at [84, 187] on button "Meets" at bounding box center [78, 191] width 43 height 12
click at [79, 217] on span "Meets" at bounding box center [78, 217] width 12 height 7
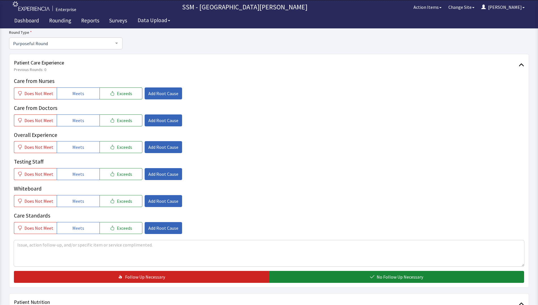
scroll to position [0, 0]
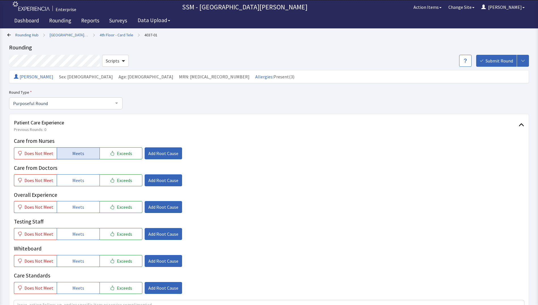
click at [75, 154] on span "Meets" at bounding box center [78, 153] width 12 height 7
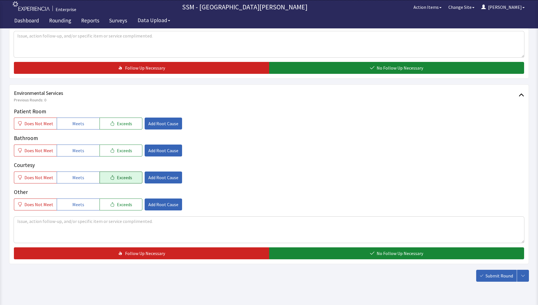
scroll to position [510, 0]
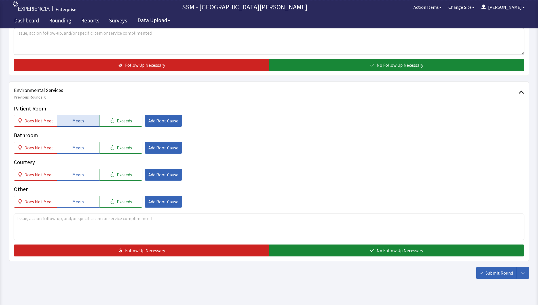
click at [85, 120] on button "Meets" at bounding box center [78, 121] width 43 height 12
click at [81, 150] on span "Meets" at bounding box center [78, 147] width 12 height 7
click at [80, 172] on span "Meets" at bounding box center [78, 174] width 12 height 7
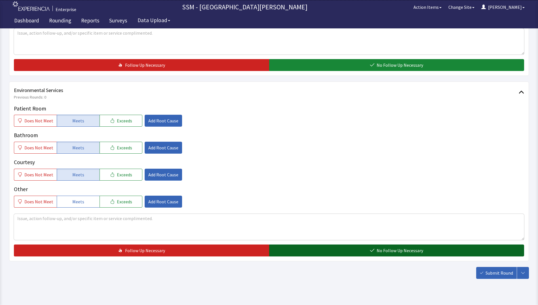
click at [300, 250] on button "No Follow Up Necessary" at bounding box center [396, 250] width 255 height 12
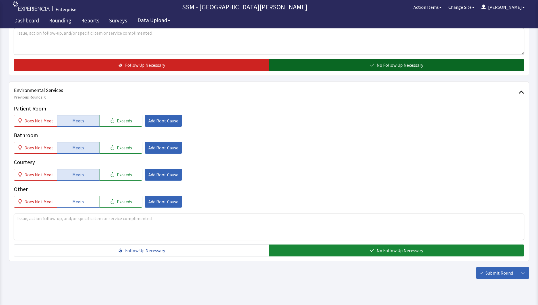
click at [368, 66] on button "No Follow Up Necessary" at bounding box center [396, 65] width 255 height 12
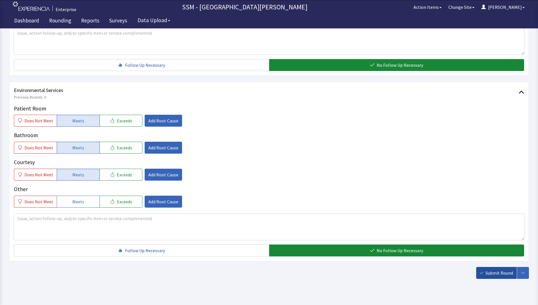
click at [486, 276] on button "Submit Round" at bounding box center [496, 273] width 41 height 12
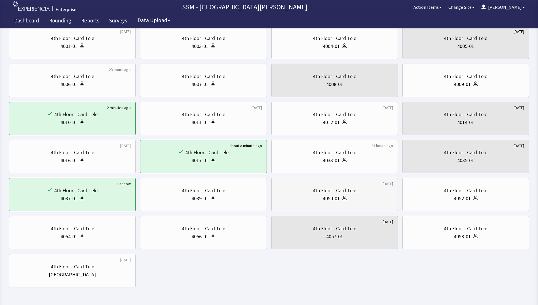
scroll to position [57, 0]
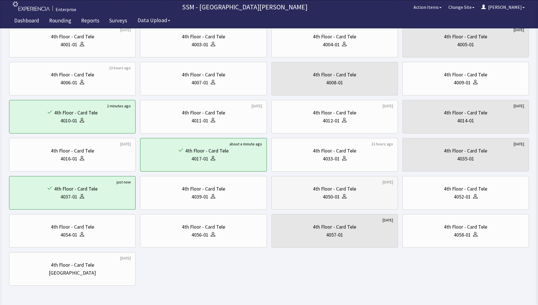
click at [322, 191] on div "4th Floor - Card Tele" at bounding box center [334, 189] width 43 height 8
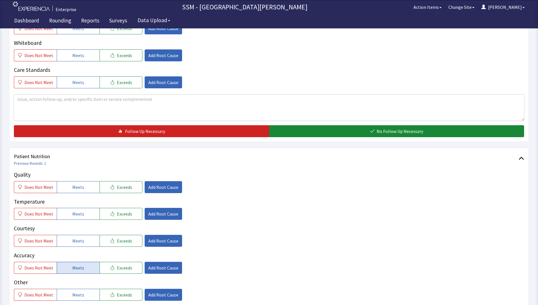
scroll to position [255, 0]
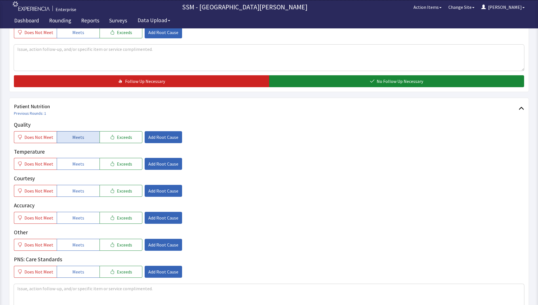
click at [62, 138] on button "Meets" at bounding box center [78, 137] width 43 height 12
click at [67, 163] on button "Meets" at bounding box center [78, 164] width 43 height 12
click at [73, 192] on span "Meets" at bounding box center [78, 190] width 12 height 7
click at [75, 217] on span "Meets" at bounding box center [78, 217] width 12 height 7
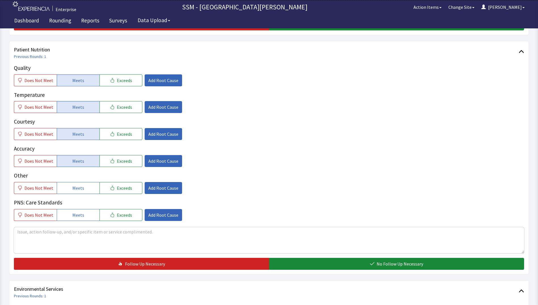
scroll to position [397, 0]
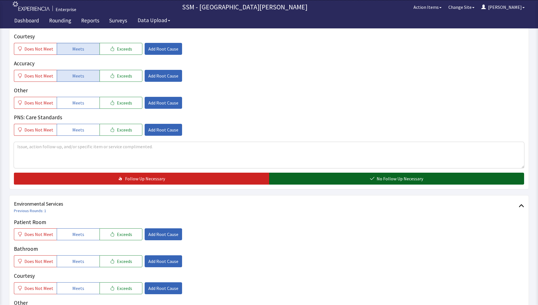
click at [295, 177] on button "No Follow Up Necessary" at bounding box center [396, 178] width 255 height 12
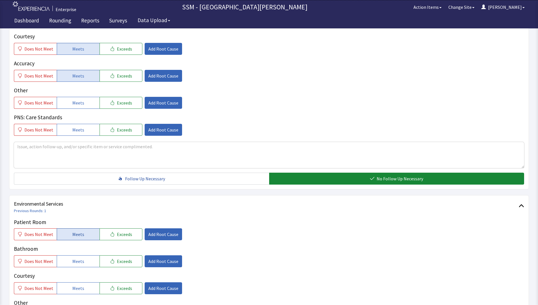
click at [78, 233] on span "Meets" at bounding box center [78, 234] width 12 height 7
drag, startPoint x: 79, startPoint y: 264, endPoint x: 79, endPoint y: 278, distance: 13.9
click at [79, 265] on button "Meets" at bounding box center [78, 261] width 43 height 12
click at [79, 286] on span "Meets" at bounding box center [78, 287] width 12 height 7
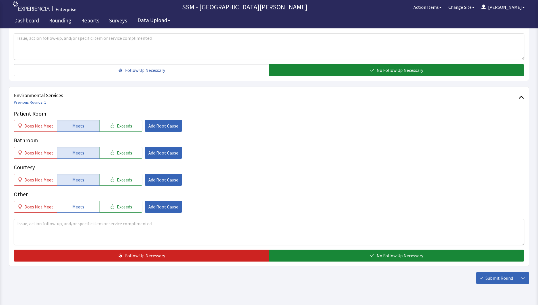
scroll to position [522, 0]
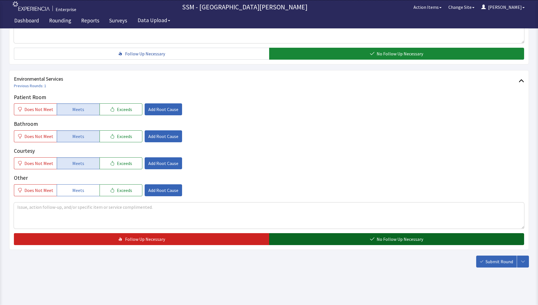
click at [345, 243] on button "No Follow Up Necessary" at bounding box center [396, 239] width 255 height 12
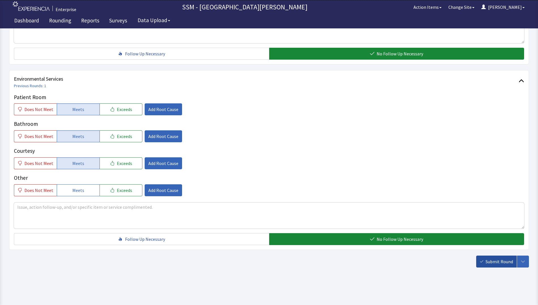
click at [485, 257] on button "Submit Round" at bounding box center [496, 261] width 41 height 12
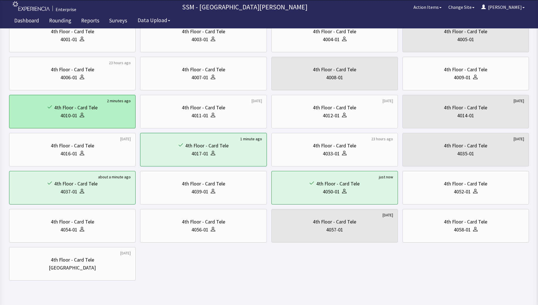
scroll to position [75, 0]
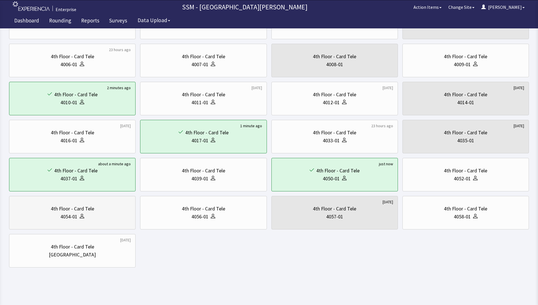
click at [78, 220] on div at bounding box center [80, 216] width 7 height 8
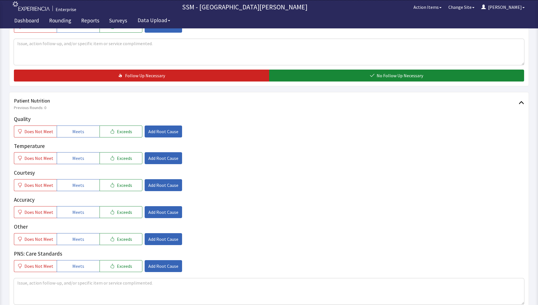
scroll to position [312, 0]
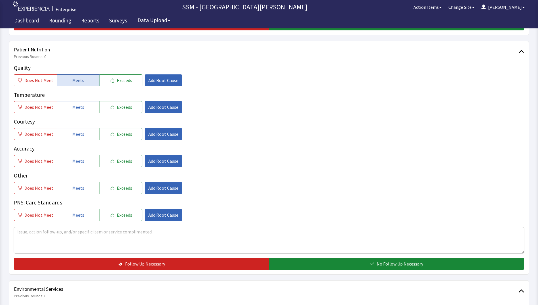
click at [86, 83] on button "Meets" at bounding box center [78, 80] width 43 height 12
click at [84, 110] on button "Meets" at bounding box center [78, 107] width 43 height 12
click at [82, 133] on button "Meets" at bounding box center [78, 134] width 43 height 12
click at [80, 160] on span "Meets" at bounding box center [78, 160] width 12 height 7
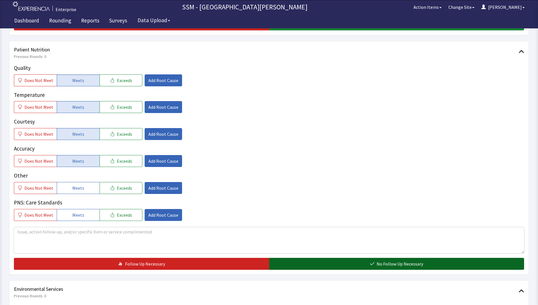
click at [311, 265] on button "No Follow Up Necessary" at bounding box center [396, 263] width 255 height 12
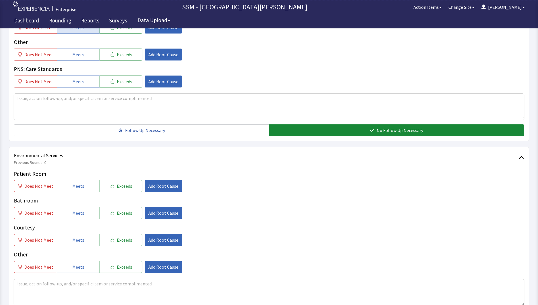
scroll to position [510, 0]
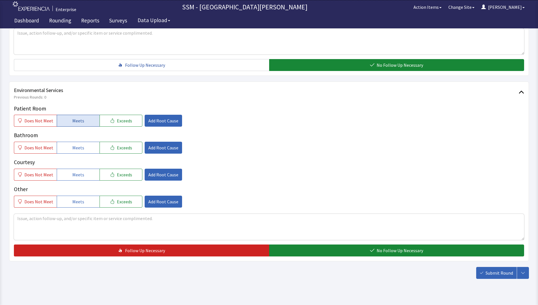
click at [67, 123] on button "Meets" at bounding box center [78, 121] width 43 height 12
drag, startPoint x: 70, startPoint y: 145, endPoint x: 74, endPoint y: 168, distance: 22.5
click at [70, 149] on button "Meets" at bounding box center [78, 147] width 43 height 12
click at [77, 180] on div "Patient Room Does Not Meet Meets Exceeds Add Root Cause Bathroom Does Not Meet …" at bounding box center [269, 155] width 510 height 103
click at [79, 176] on span "Meets" at bounding box center [78, 174] width 12 height 7
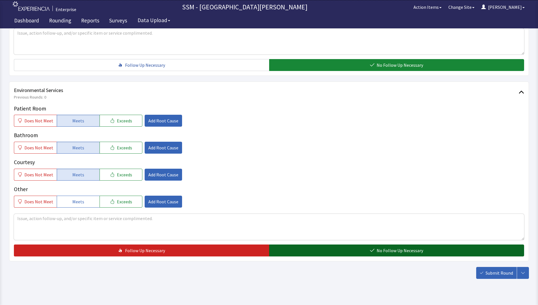
click at [301, 251] on button "No Follow Up Necessary" at bounding box center [396, 250] width 255 height 12
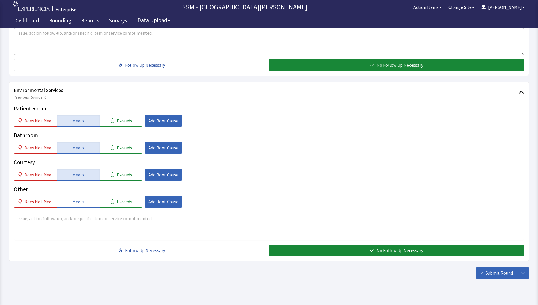
drag, startPoint x: 494, startPoint y: 271, endPoint x: 487, endPoint y: 267, distance: 8.3
click at [494, 271] on span "Submit Round" at bounding box center [499, 272] width 28 height 7
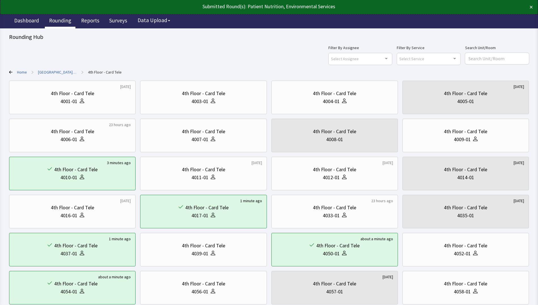
click at [53, 18] on link "Rounding" at bounding box center [60, 21] width 31 height 14
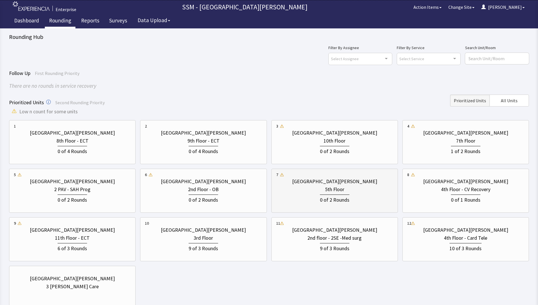
click at [352, 187] on div "5th Floor" at bounding box center [334, 189] width 117 height 8
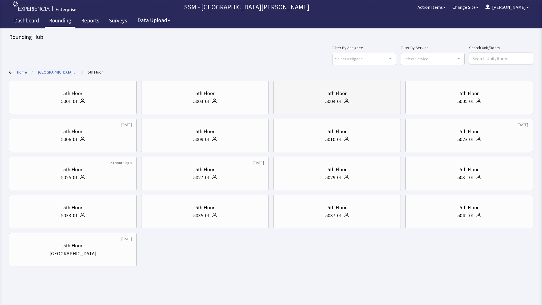
click at [320, 104] on div "5004-01" at bounding box center [337, 101] width 118 height 8
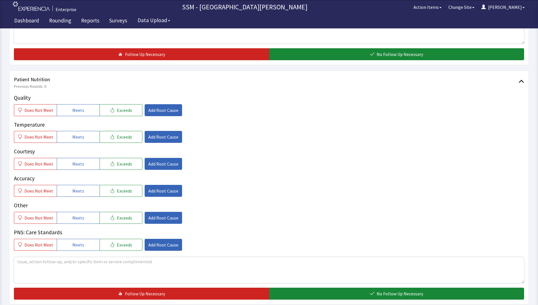
scroll to position [284, 0]
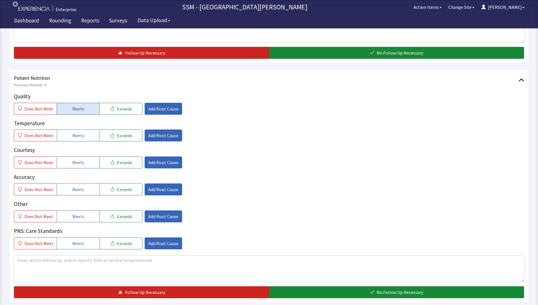
click at [82, 111] on button "Meets" at bounding box center [78, 109] width 43 height 12
click at [79, 141] on button "Meets" at bounding box center [78, 135] width 43 height 12
click at [78, 156] on button "Meets" at bounding box center [78, 162] width 43 height 12
click at [74, 184] on button "Meets" at bounding box center [78, 189] width 43 height 12
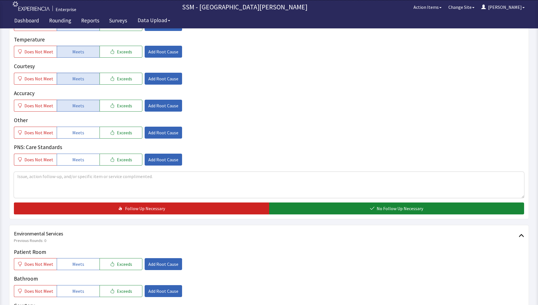
scroll to position [369, 0]
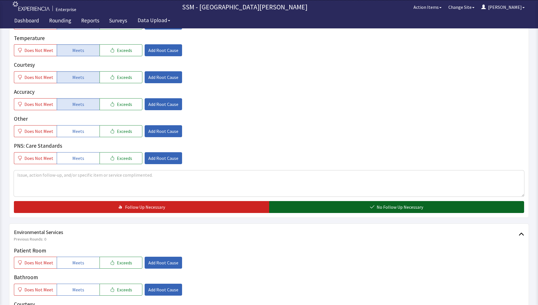
click at [301, 205] on button "No Follow Up Necessary" at bounding box center [396, 207] width 255 height 12
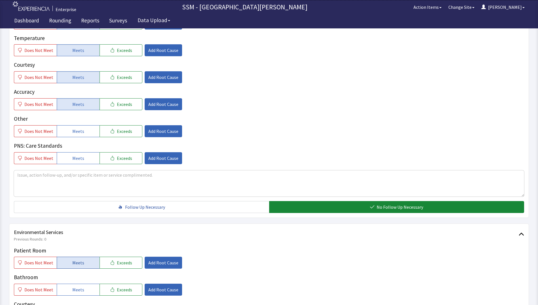
click at [73, 260] on span "Meets" at bounding box center [78, 262] width 12 height 7
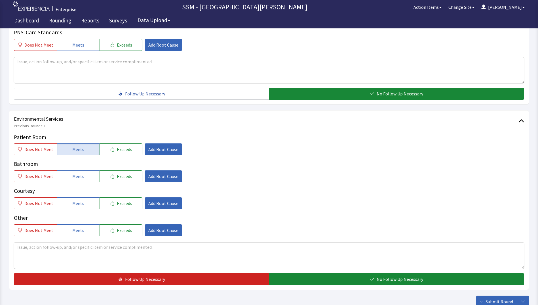
scroll to position [510, 0]
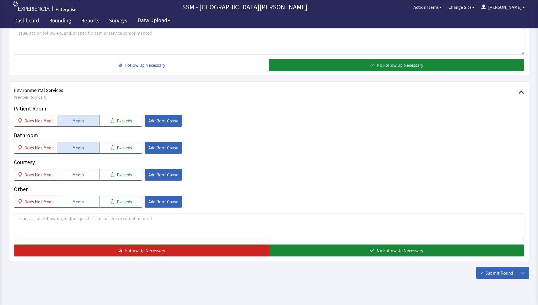
click at [80, 145] on span "Meets" at bounding box center [78, 147] width 12 height 7
click at [79, 171] on span "Meets" at bounding box center [78, 174] width 12 height 7
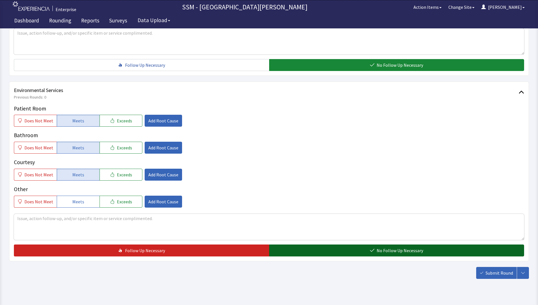
click at [304, 248] on button "No Follow Up Necessary" at bounding box center [396, 250] width 255 height 12
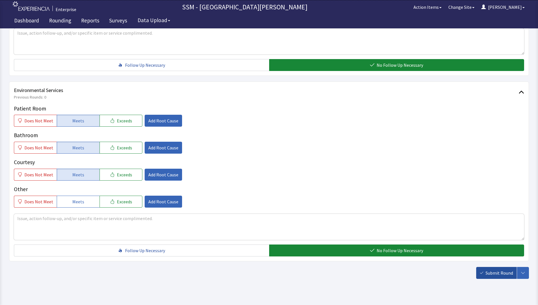
click at [487, 271] on span "Submit Round" at bounding box center [499, 272] width 28 height 7
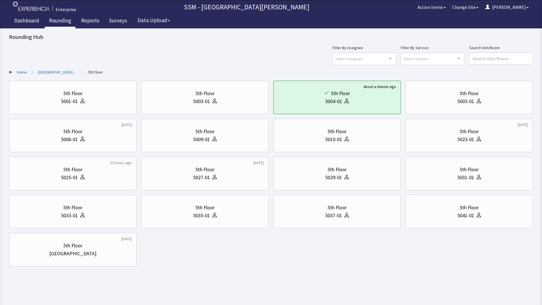
click at [61, 22] on link "Rounding" at bounding box center [60, 21] width 31 height 14
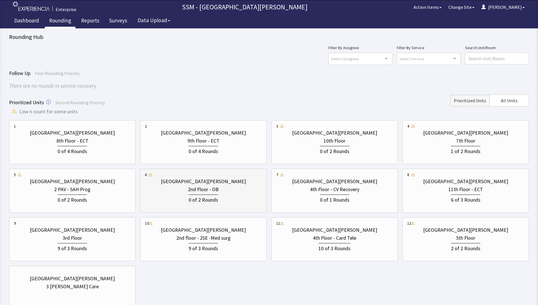
click at [219, 200] on div "0 of 2 Rounds" at bounding box center [203, 198] width 117 height 10
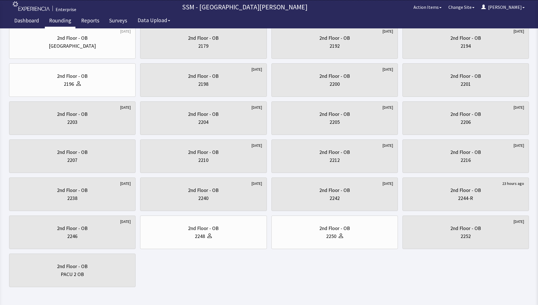
scroll to position [75, 0]
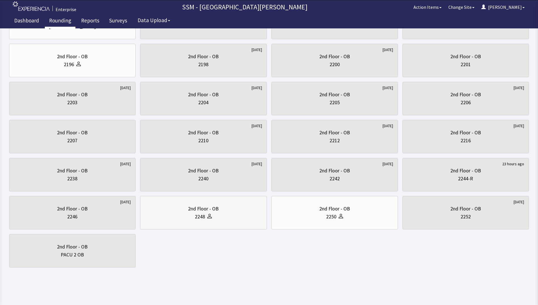
click at [222, 211] on div "2nd Floor - OB" at bounding box center [203, 208] width 117 height 8
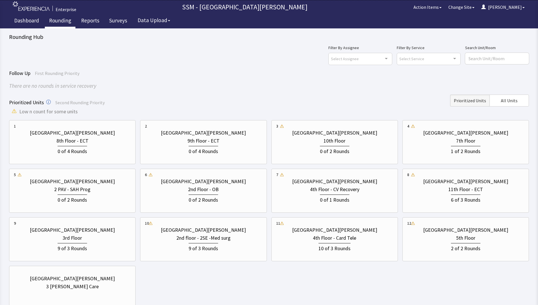
scroll to position [9, 0]
